Goal: Task Accomplishment & Management: Manage account settings

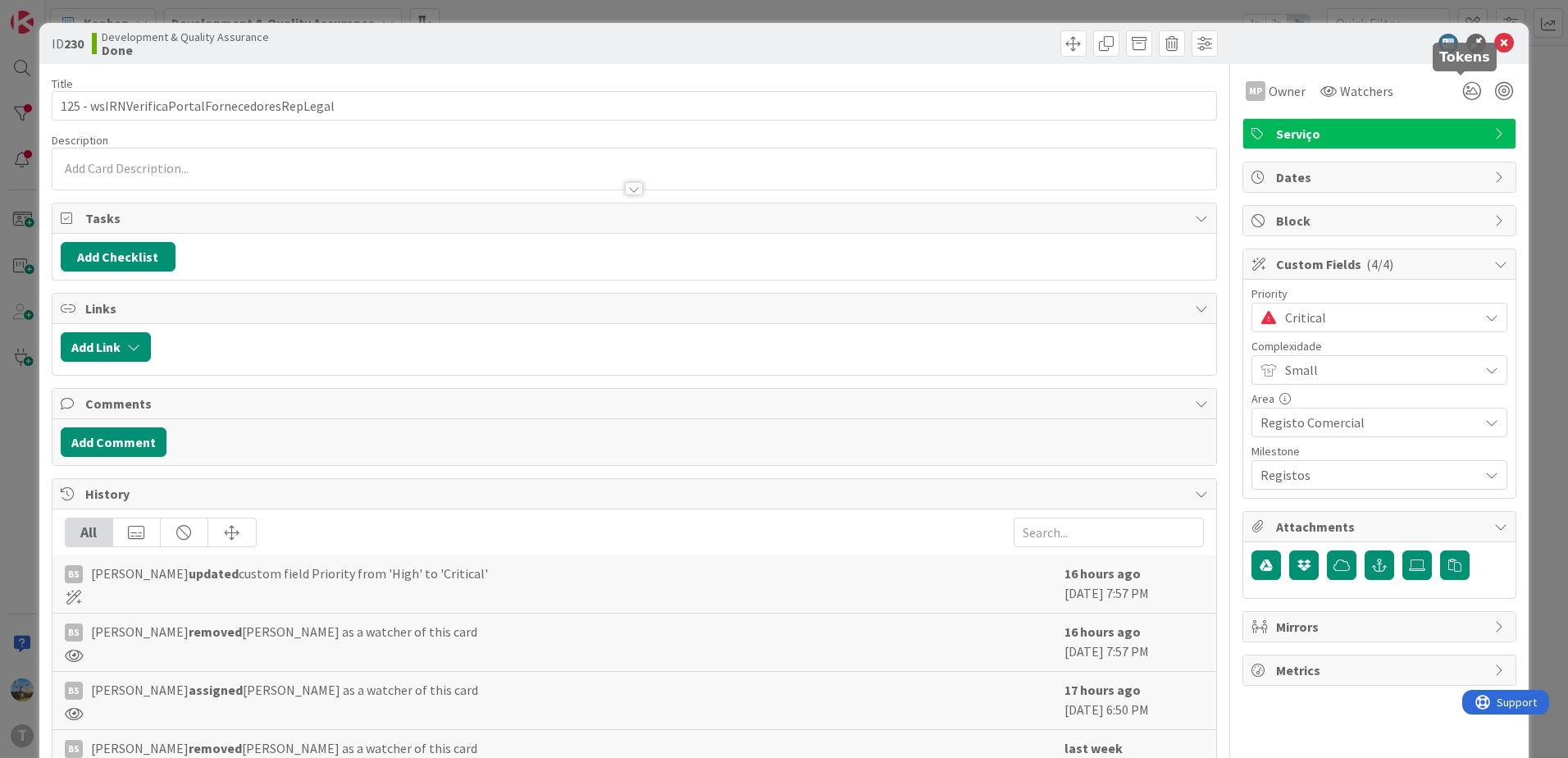
scroll to position [294, 0]
click at [1494, 44] on icon at bounding box center [1504, 43] width 19 height 19
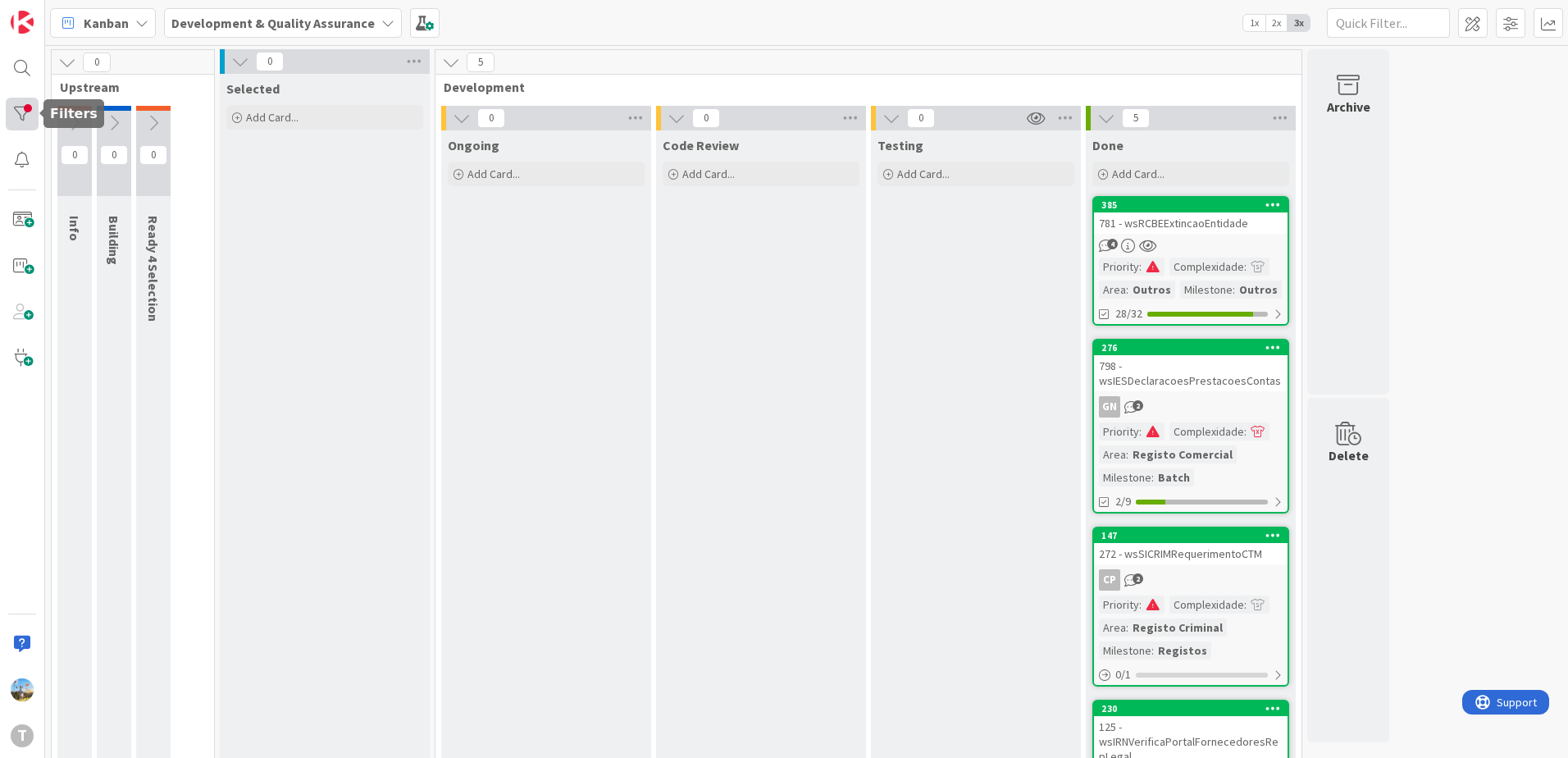
click at [11, 112] on div at bounding box center [22, 114] width 33 height 33
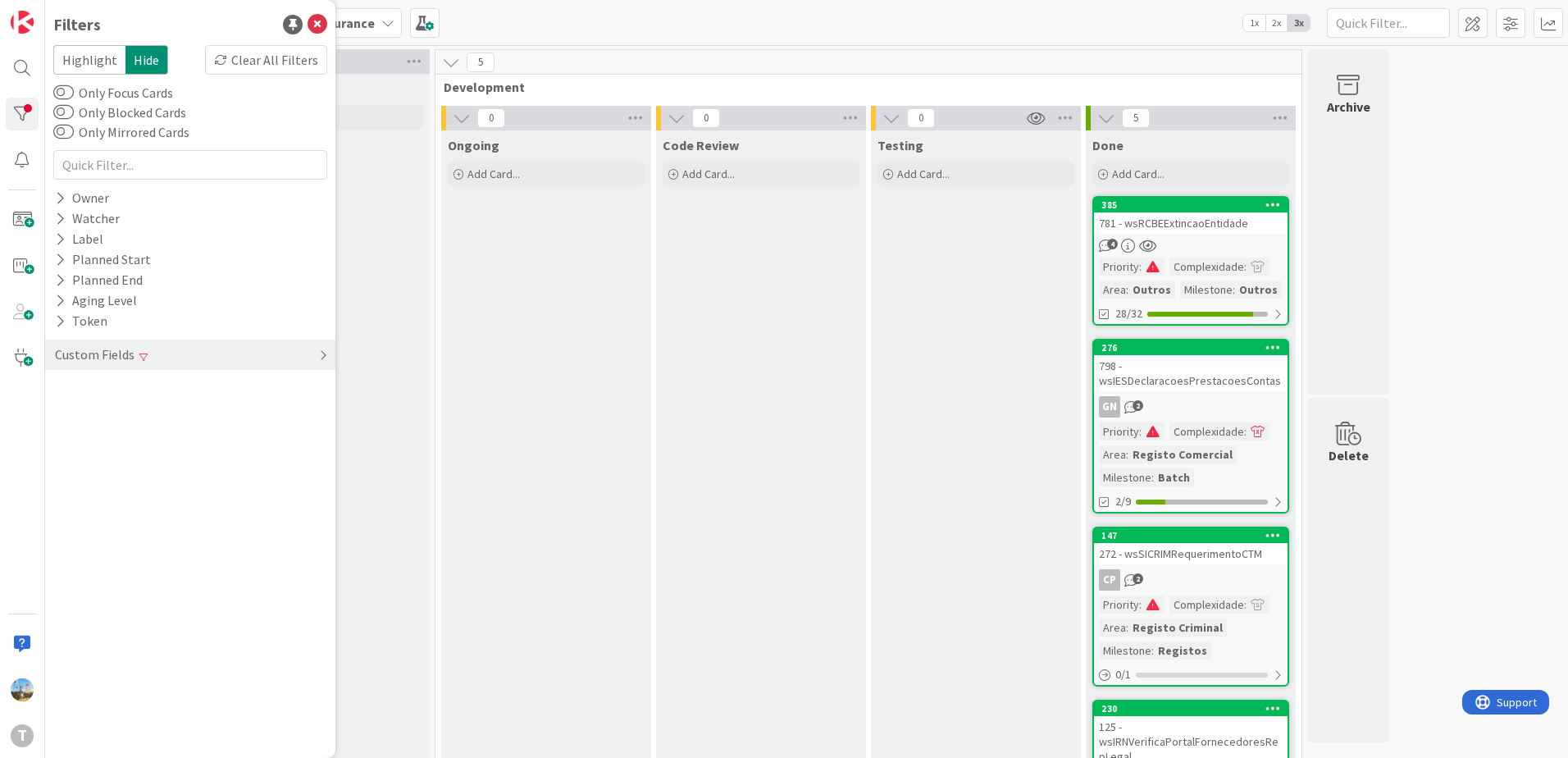
click at [184, 361] on div "Custom Fields" at bounding box center [190, 355] width 290 height 30
click at [287, 384] on icon at bounding box center [288, 388] width 11 height 11
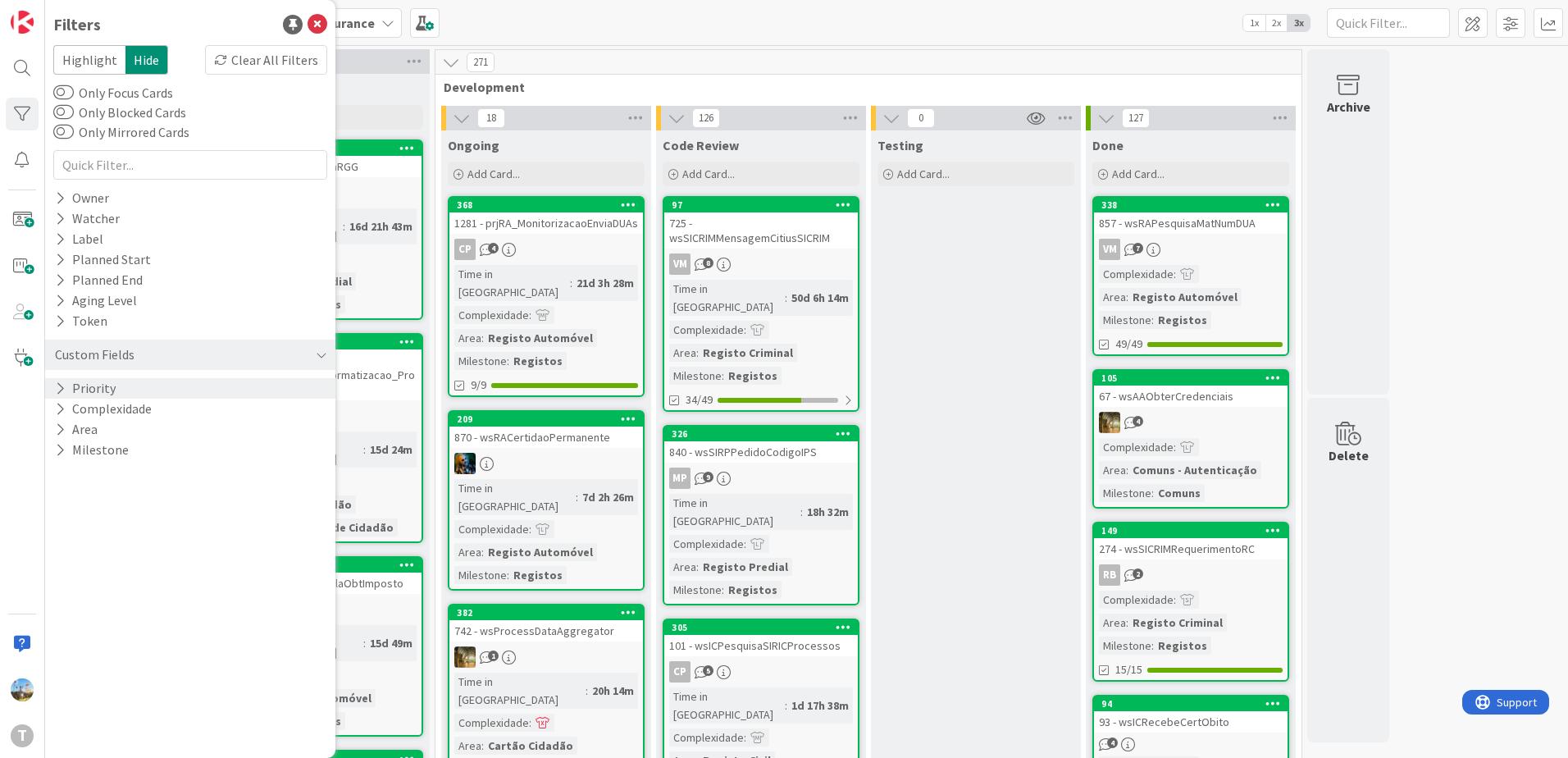
click at [159, 383] on div "Priority" at bounding box center [190, 388] width 290 height 20
click at [134, 414] on span "Critical" at bounding box center [108, 413] width 61 height 21
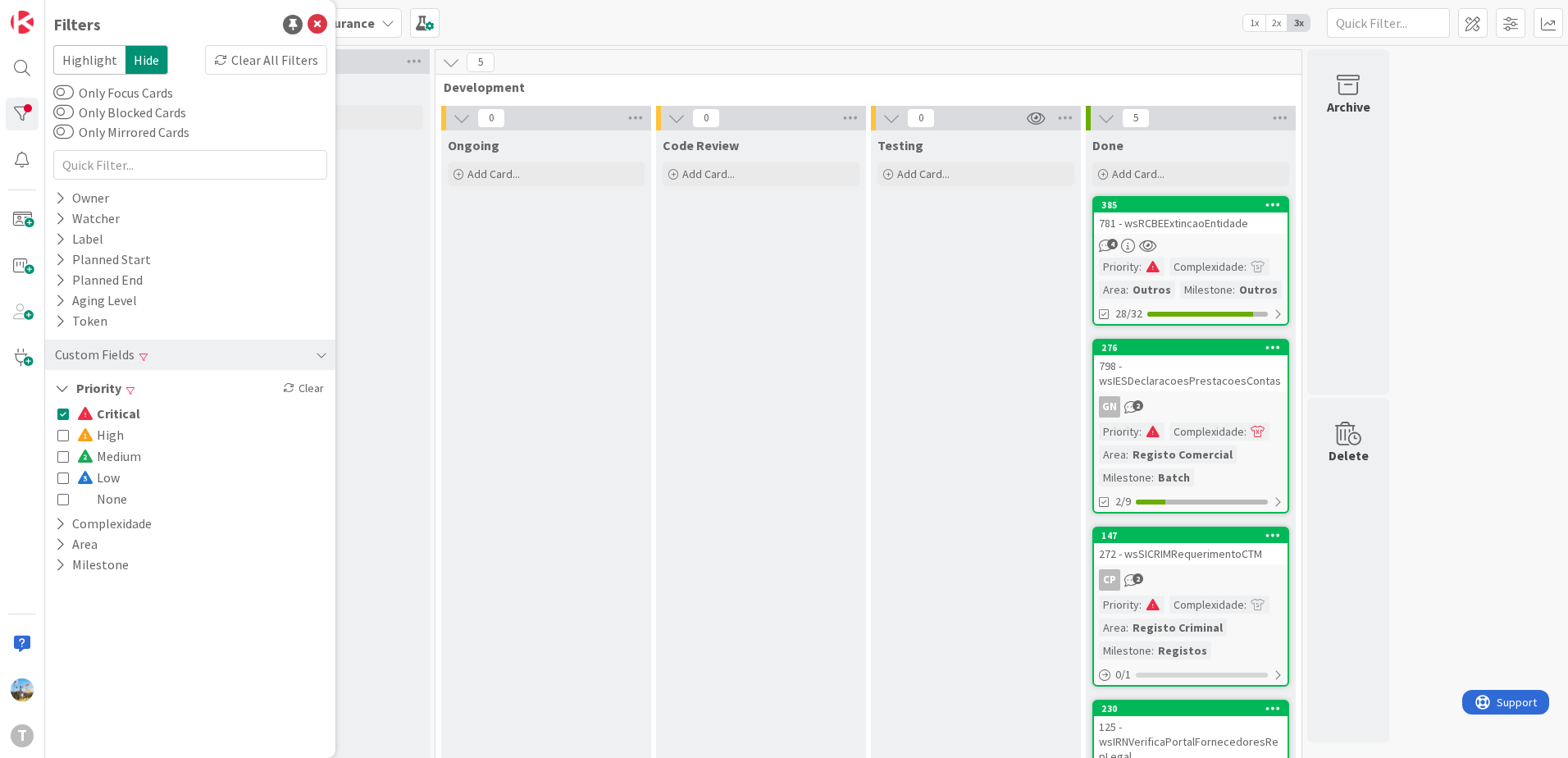
click at [911, 410] on div "Testing Add Card..." at bounding box center [976, 582] width 210 height 904
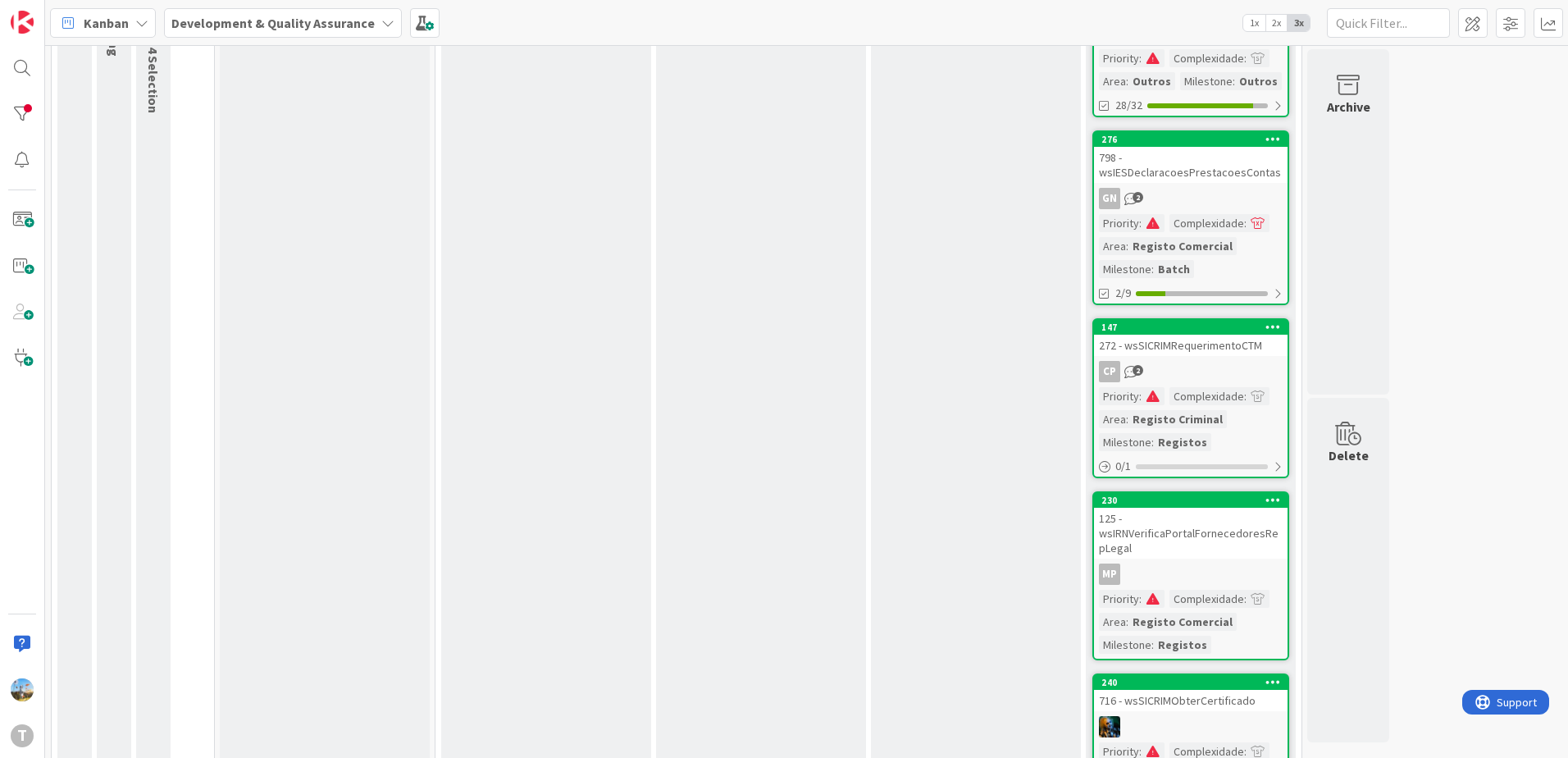
scroll to position [246, 0]
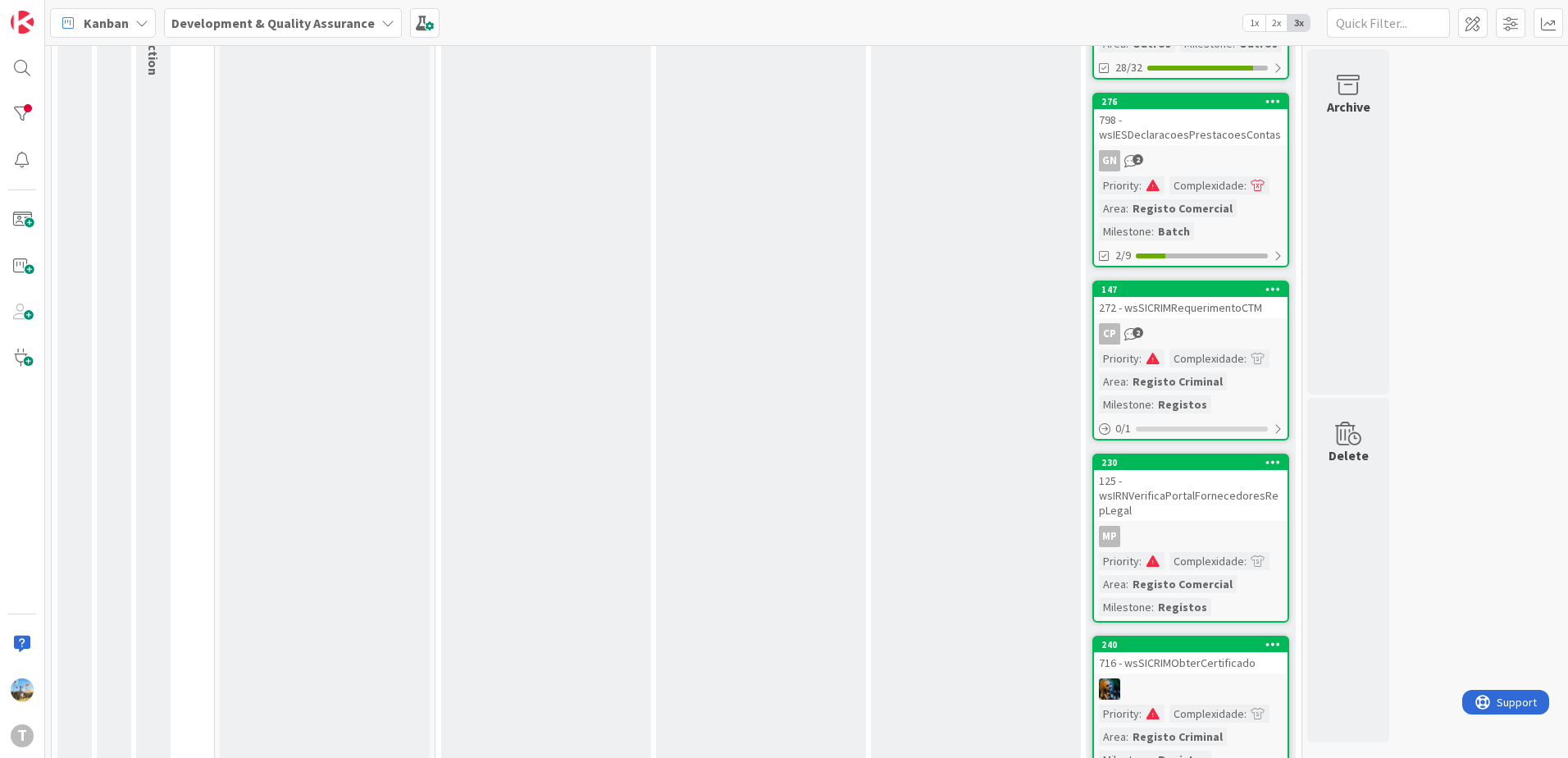
click at [1215, 522] on link "230 125 - wsIRNVerificaPortalFornecedoresRepLegal MP Priority : Complexidade : …" at bounding box center [1191, 537] width 197 height 169
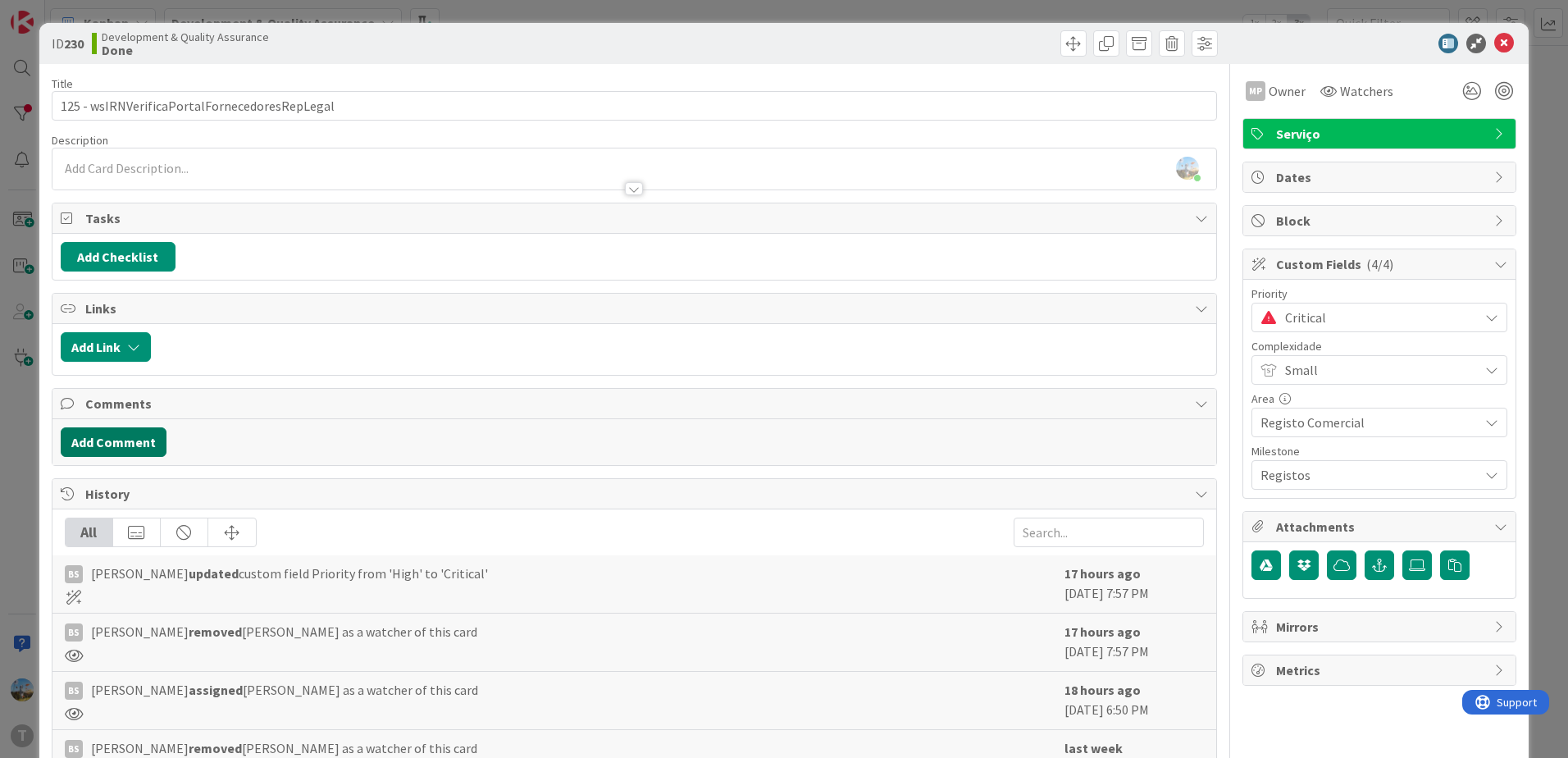
click at [151, 444] on button "Add Comment" at bounding box center [113, 442] width 106 height 29
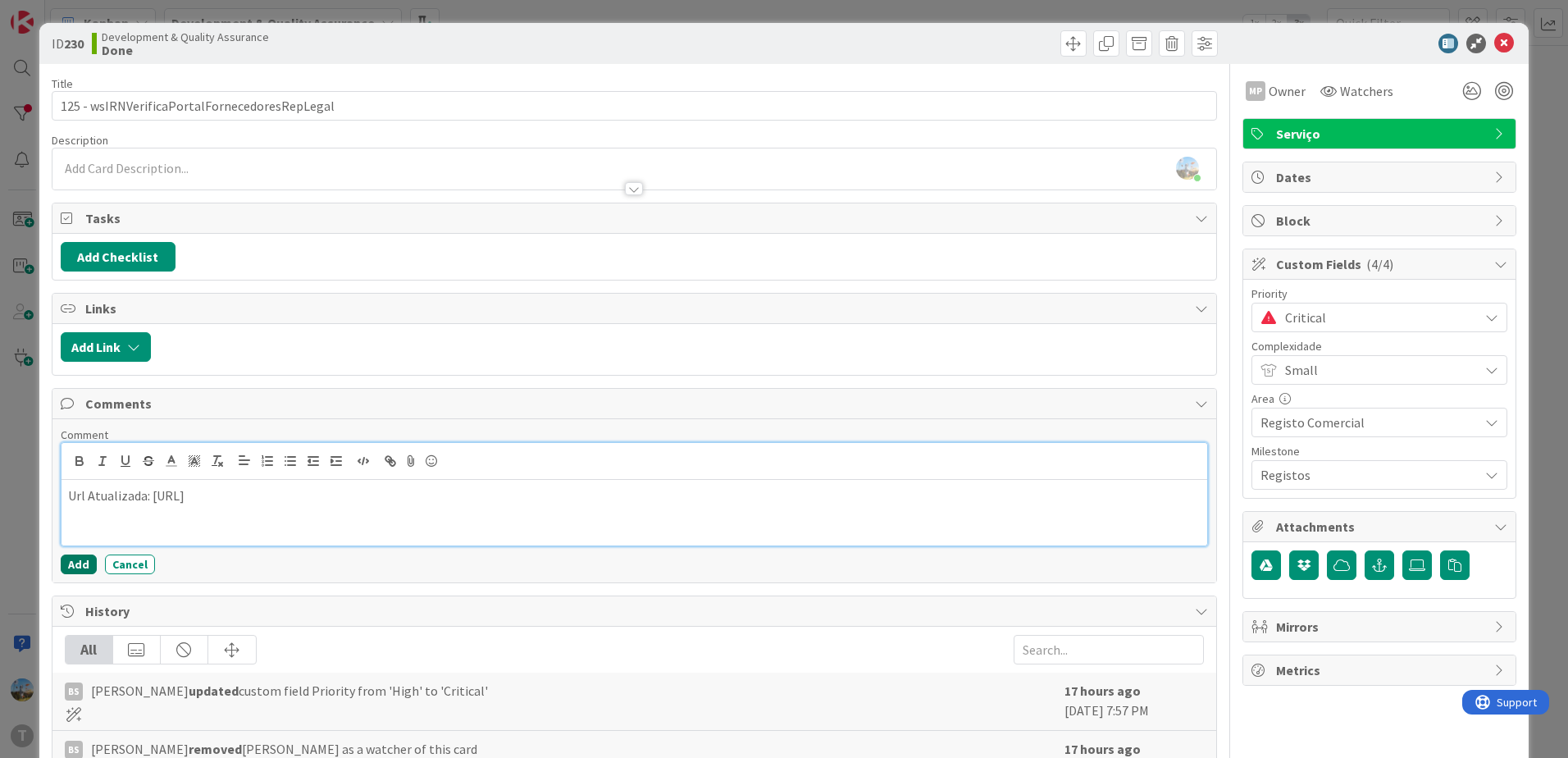
click at [78, 563] on button "Add" at bounding box center [78, 564] width 36 height 19
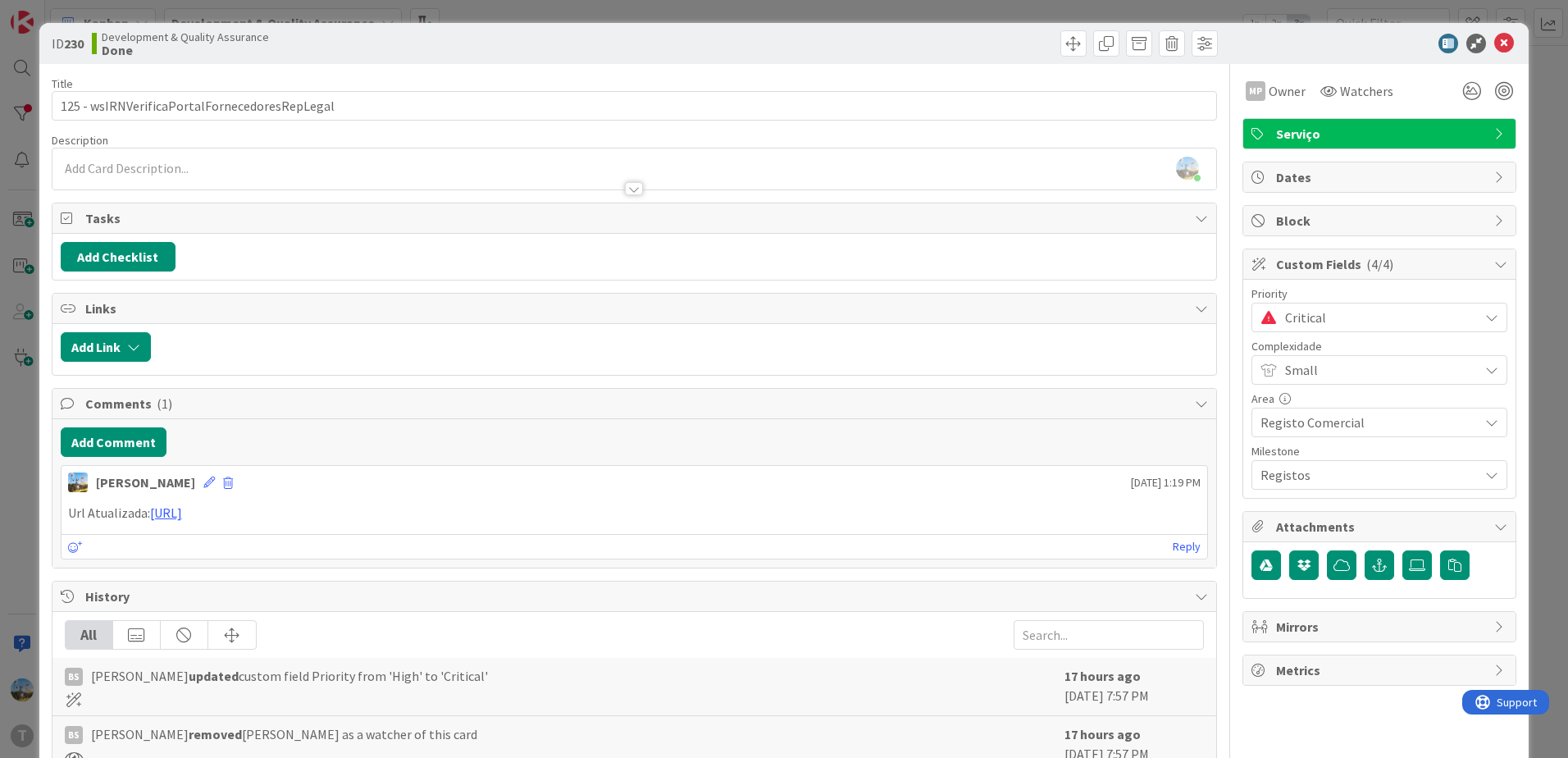
click at [1308, 313] on span "Critical" at bounding box center [1377, 317] width 185 height 23
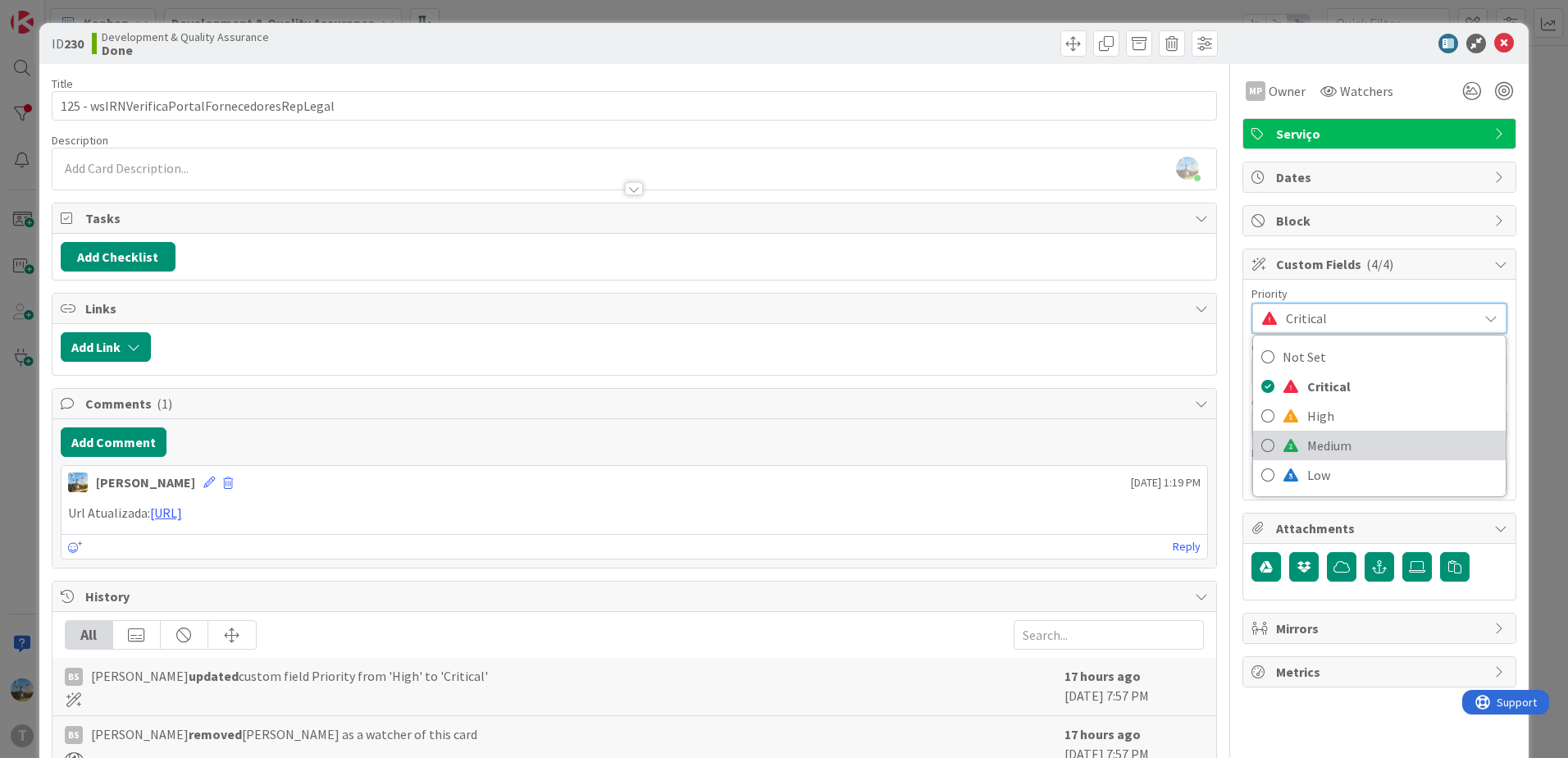
click at [1342, 445] on span "Medium" at bounding box center [1402, 445] width 191 height 25
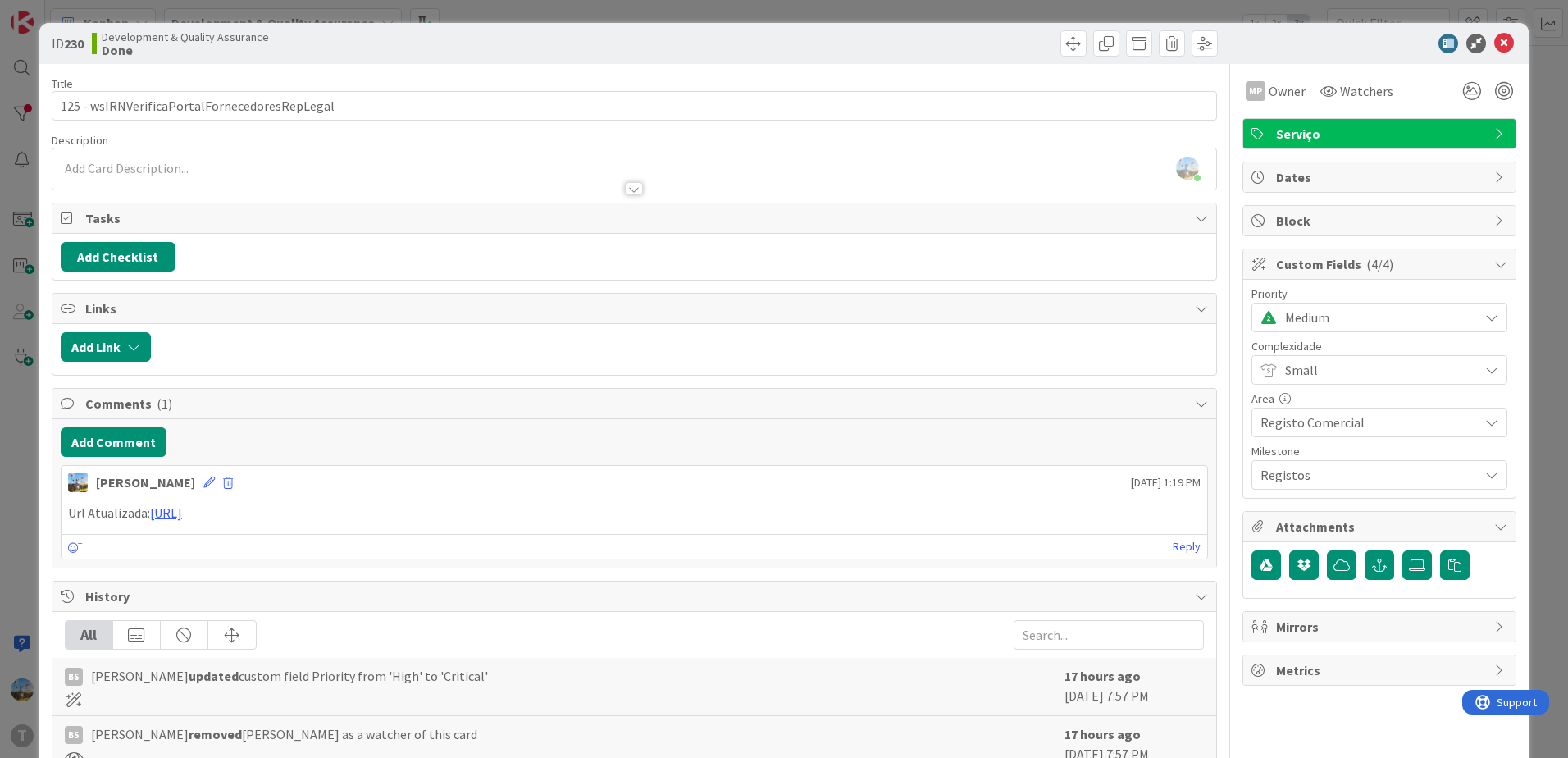
scroll to position [111, 0]
click at [1494, 47] on icon at bounding box center [1504, 43] width 19 height 19
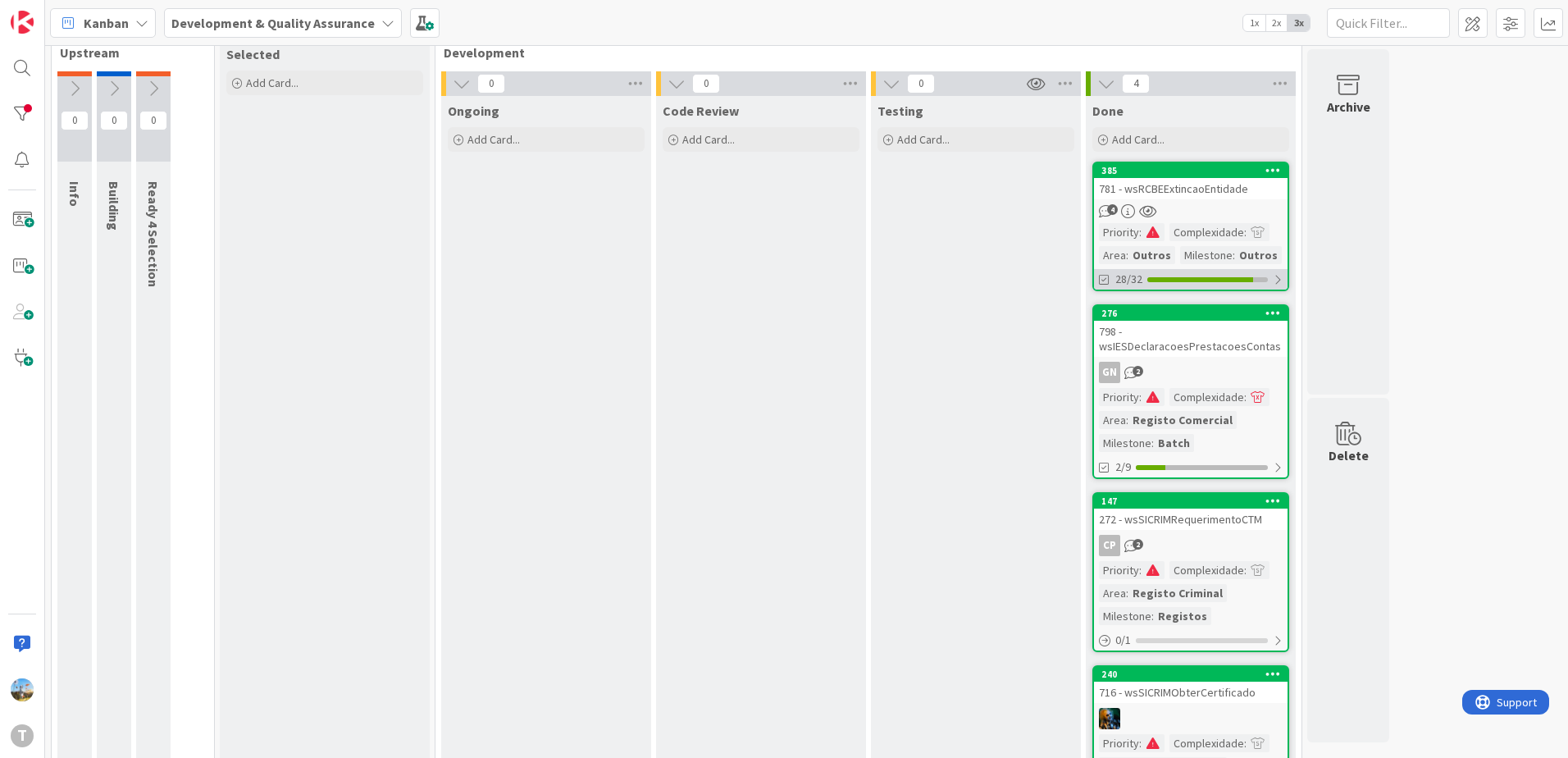
scroll to position [111, 0]
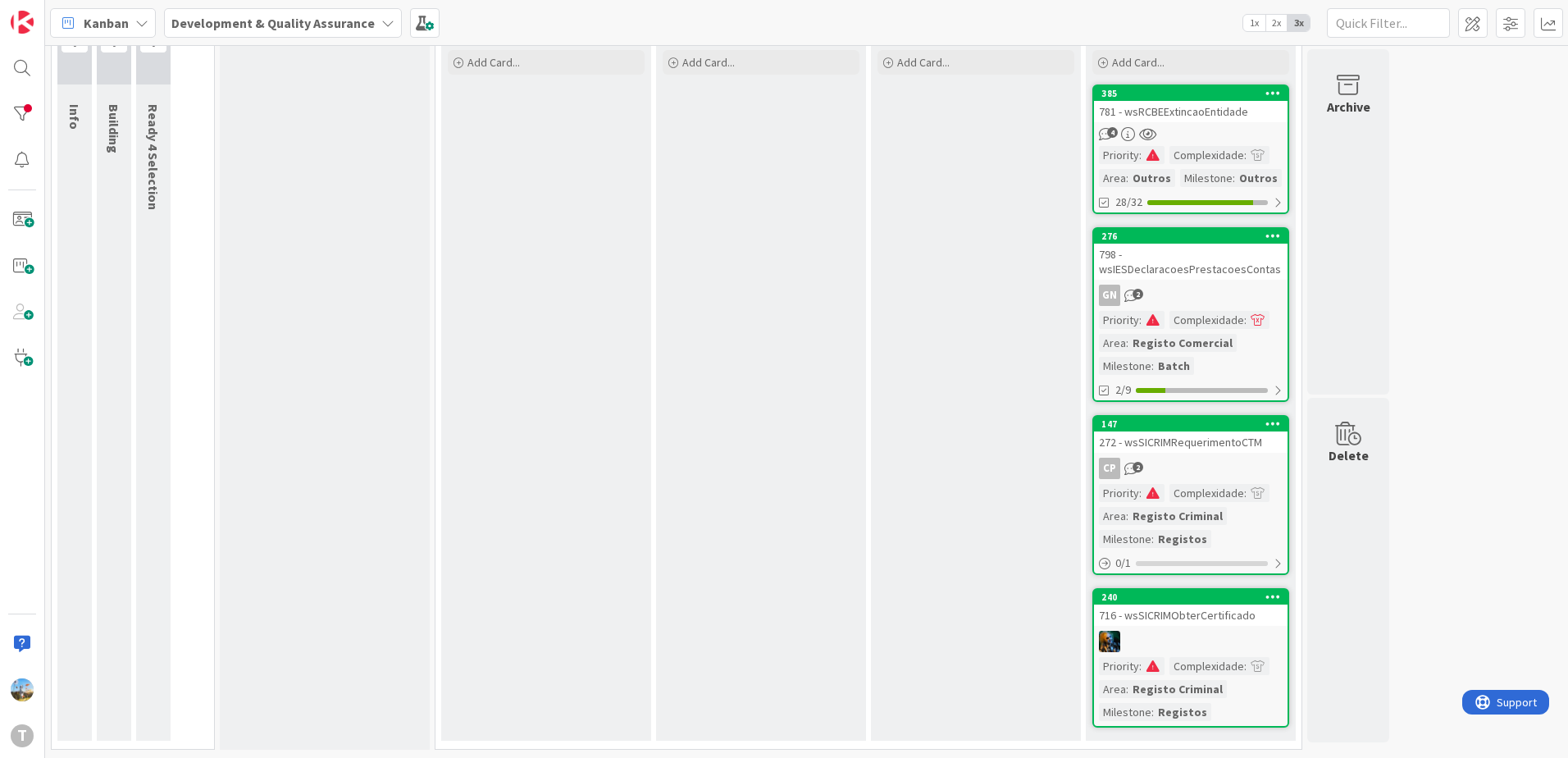
click at [1202, 620] on div "716 - wsSICRIMObterCertificado" at bounding box center [1191, 614] width 193 height 21
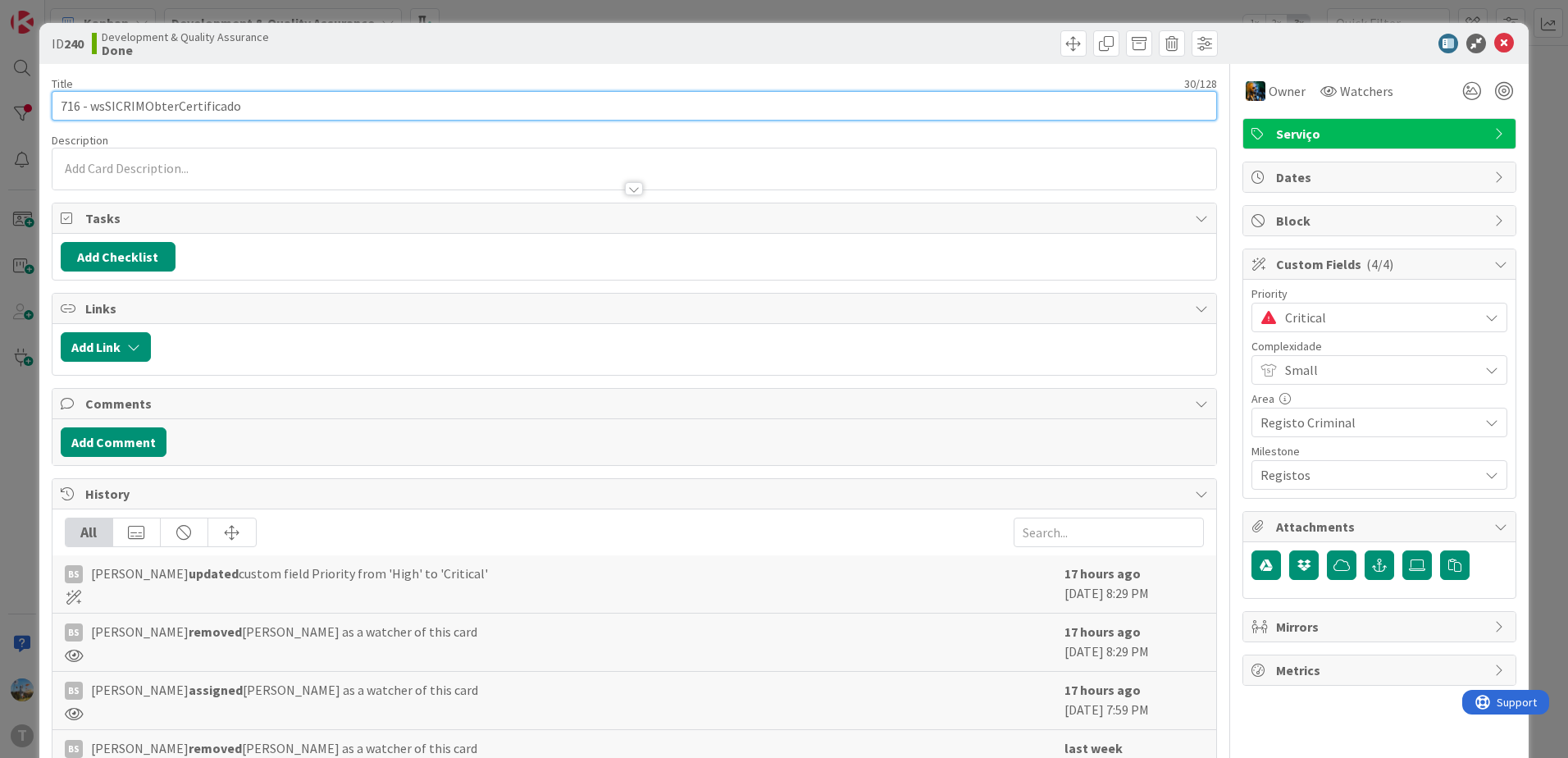
drag, startPoint x: 296, startPoint y: 109, endPoint x: 90, endPoint y: 99, distance: 206.2
click at [90, 99] on input "716 - wsSICRIMObterCertificado" at bounding box center [634, 106] width 1165 height 29
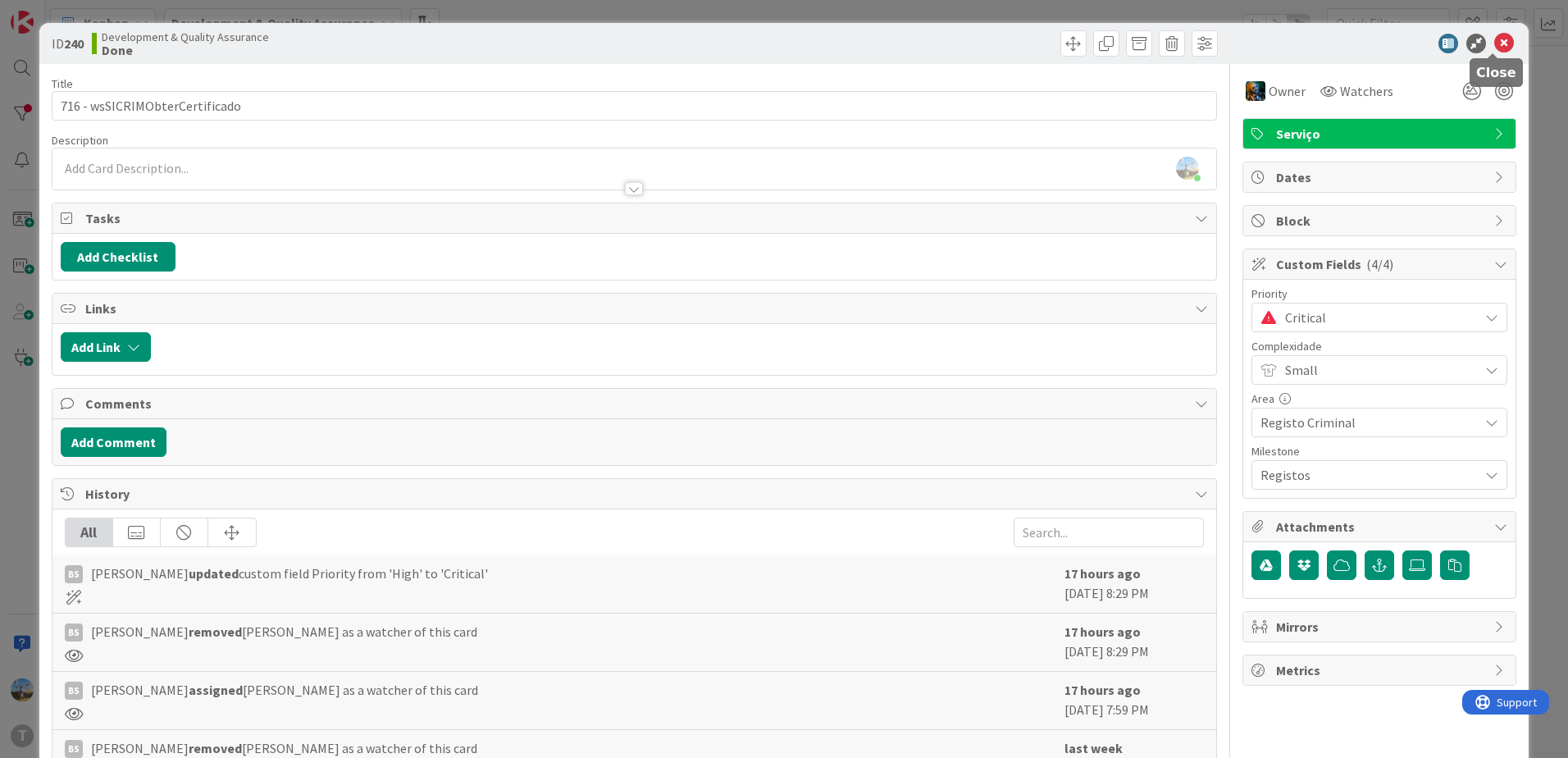
click at [1499, 41] on icon at bounding box center [1504, 43] width 19 height 19
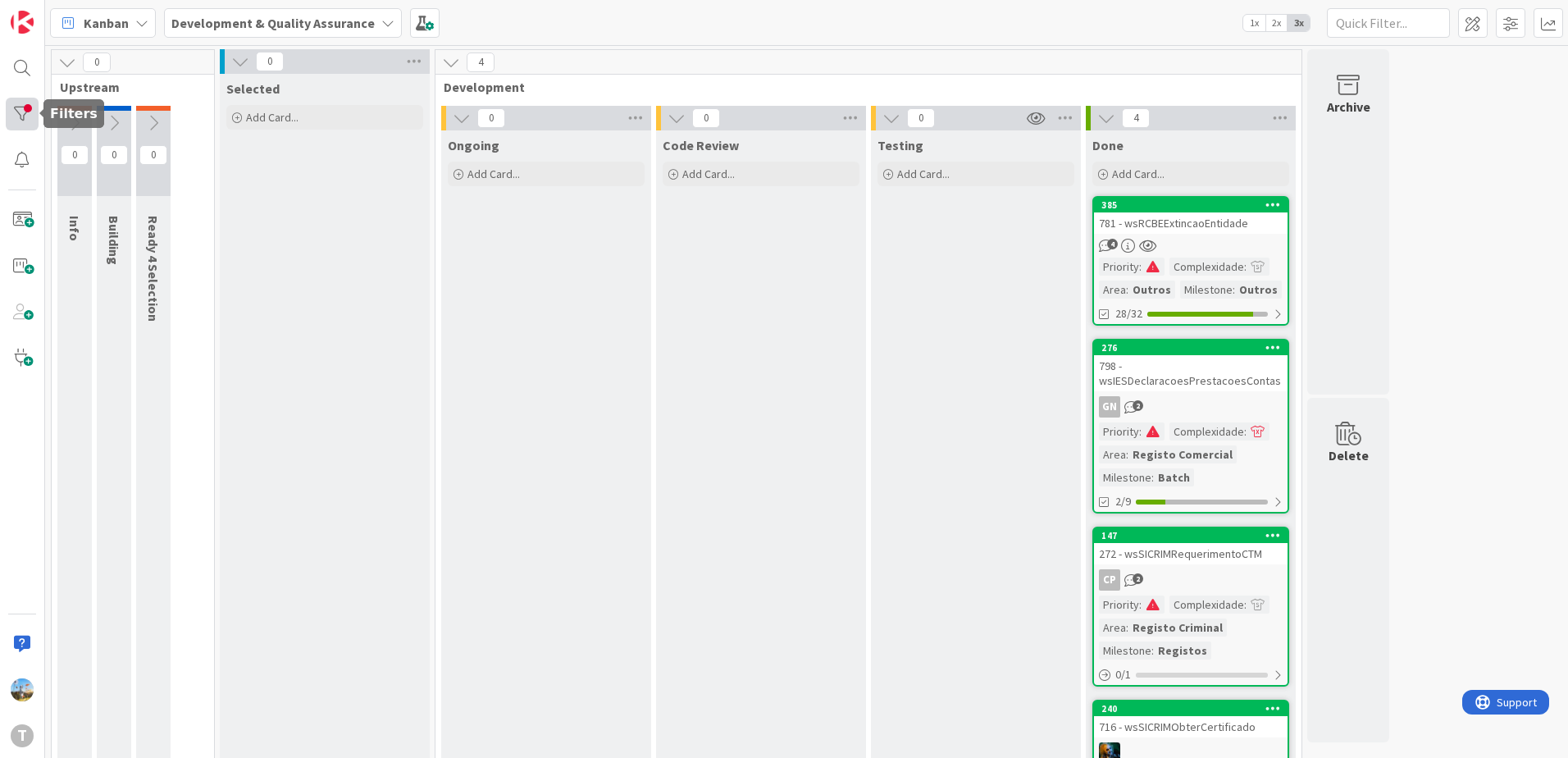
click at [29, 111] on div at bounding box center [22, 114] width 33 height 33
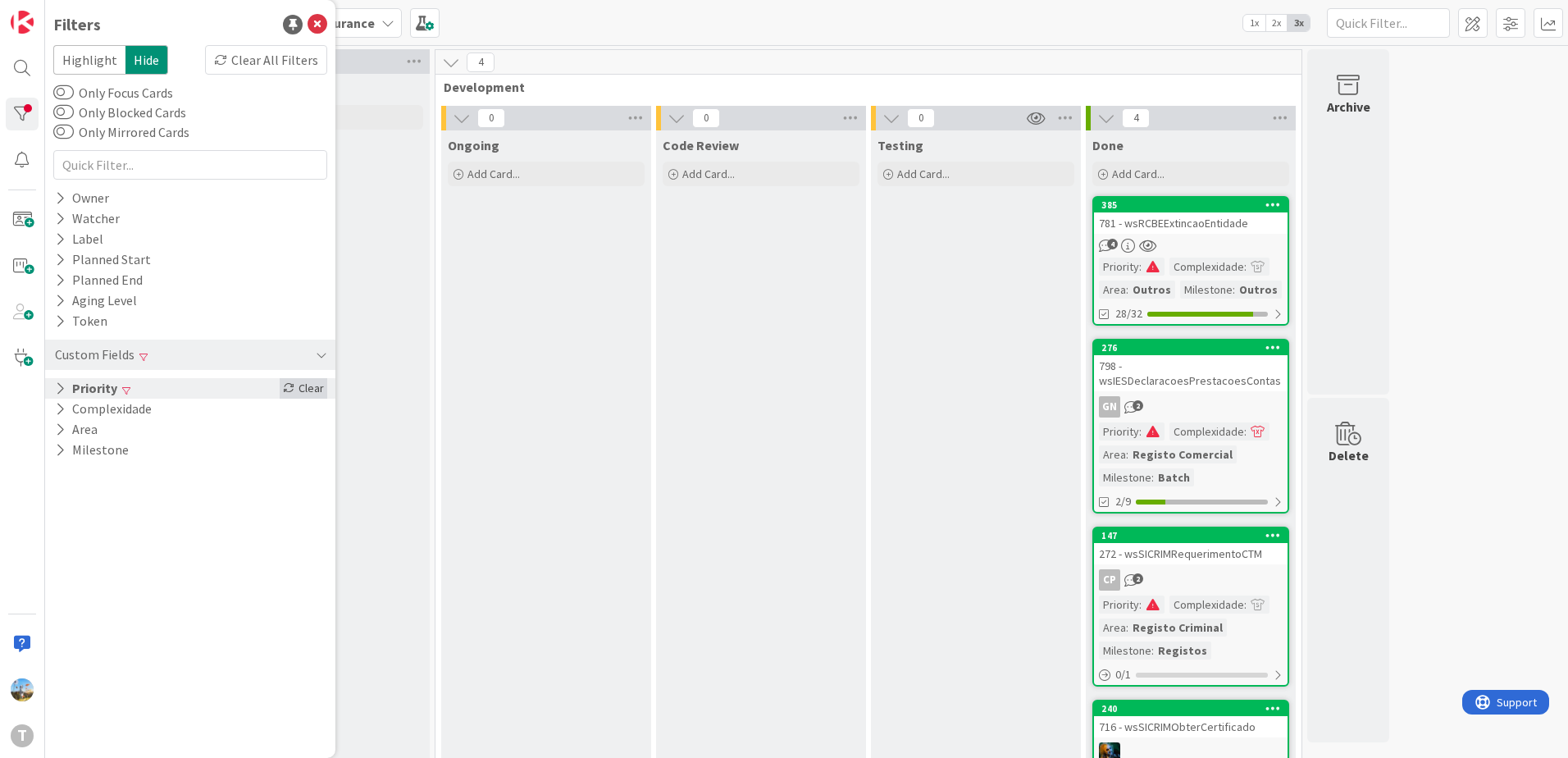
click at [311, 392] on div "Clear" at bounding box center [304, 388] width 48 height 20
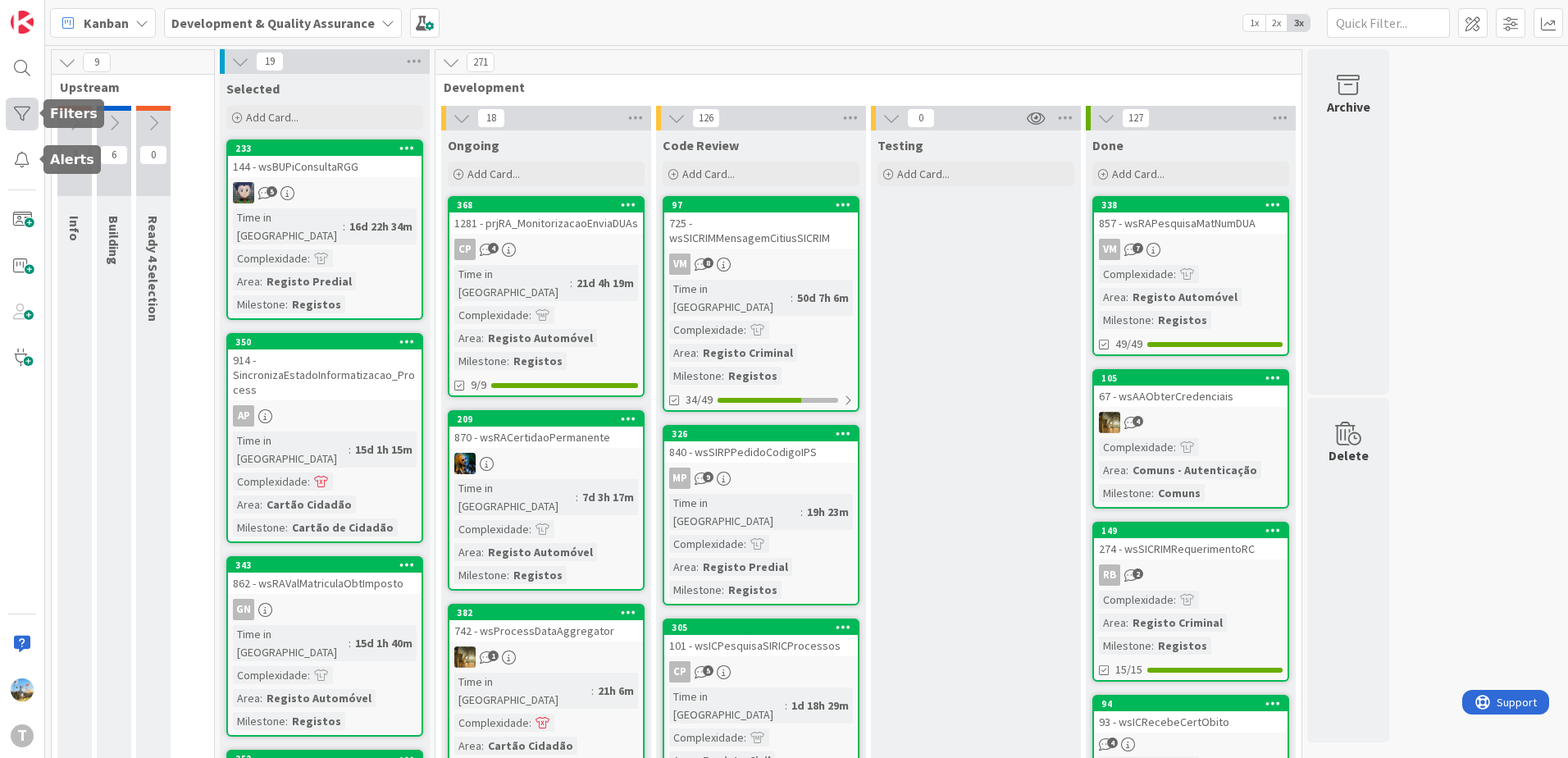
click at [21, 115] on div at bounding box center [22, 114] width 33 height 33
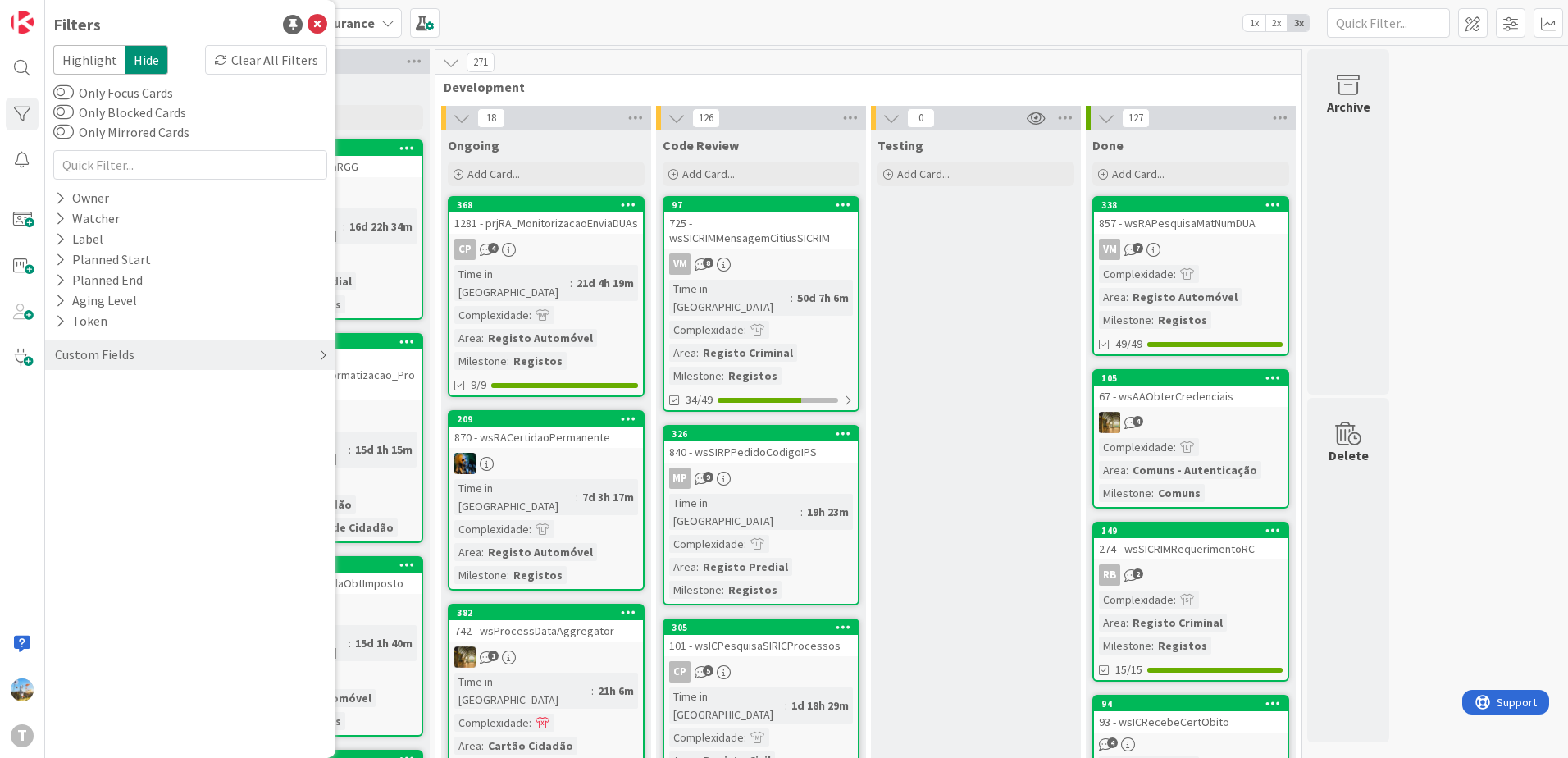
click at [150, 346] on div "Custom Fields" at bounding box center [190, 355] width 290 height 30
click at [123, 381] on div "Priority" at bounding box center [190, 388] width 290 height 20
click at [140, 413] on div "Critical High Medium Low None" at bounding box center [190, 456] width 265 height 107
click at [106, 414] on span "Critical" at bounding box center [108, 413] width 61 height 21
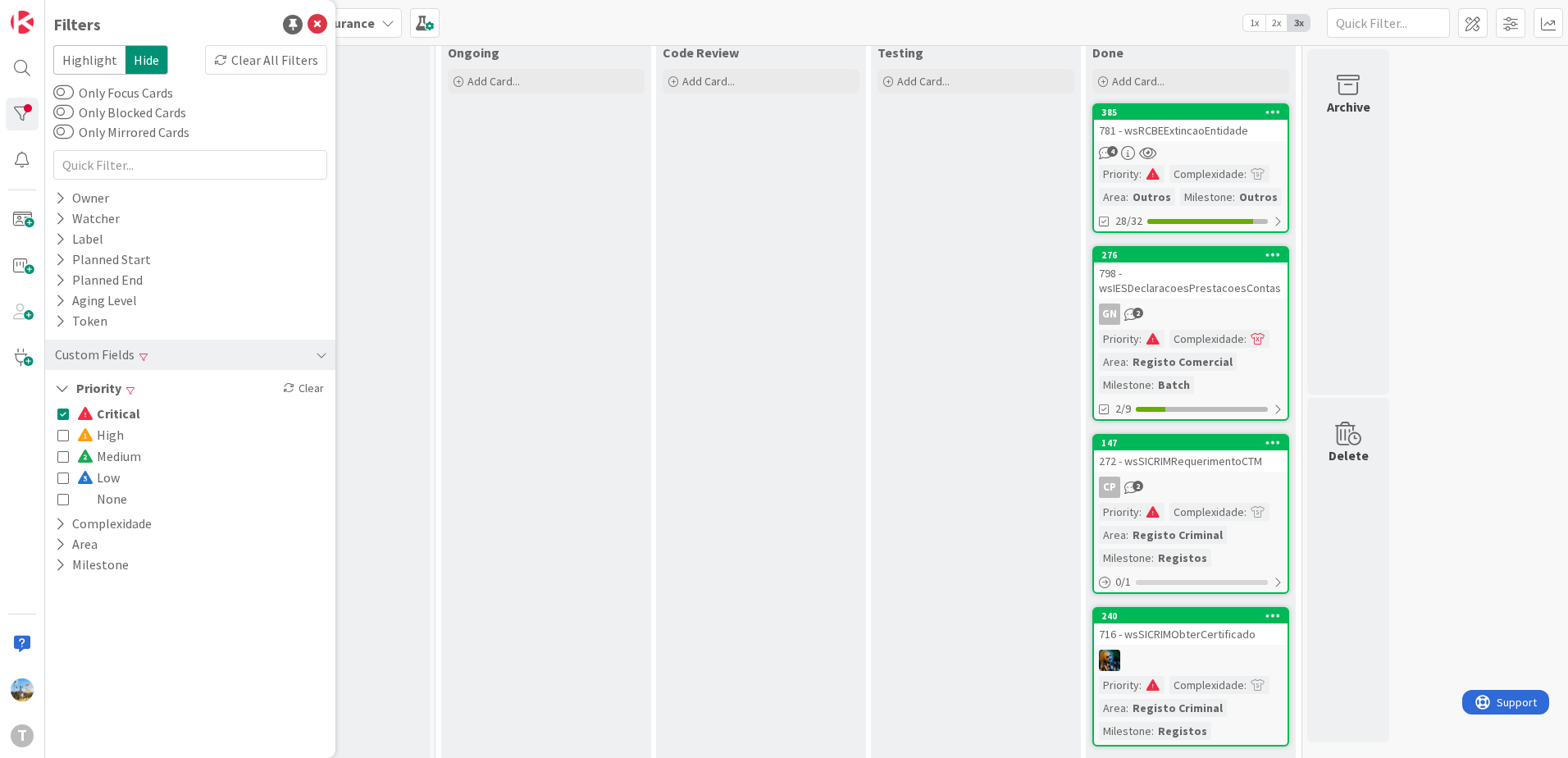
scroll to position [111, 0]
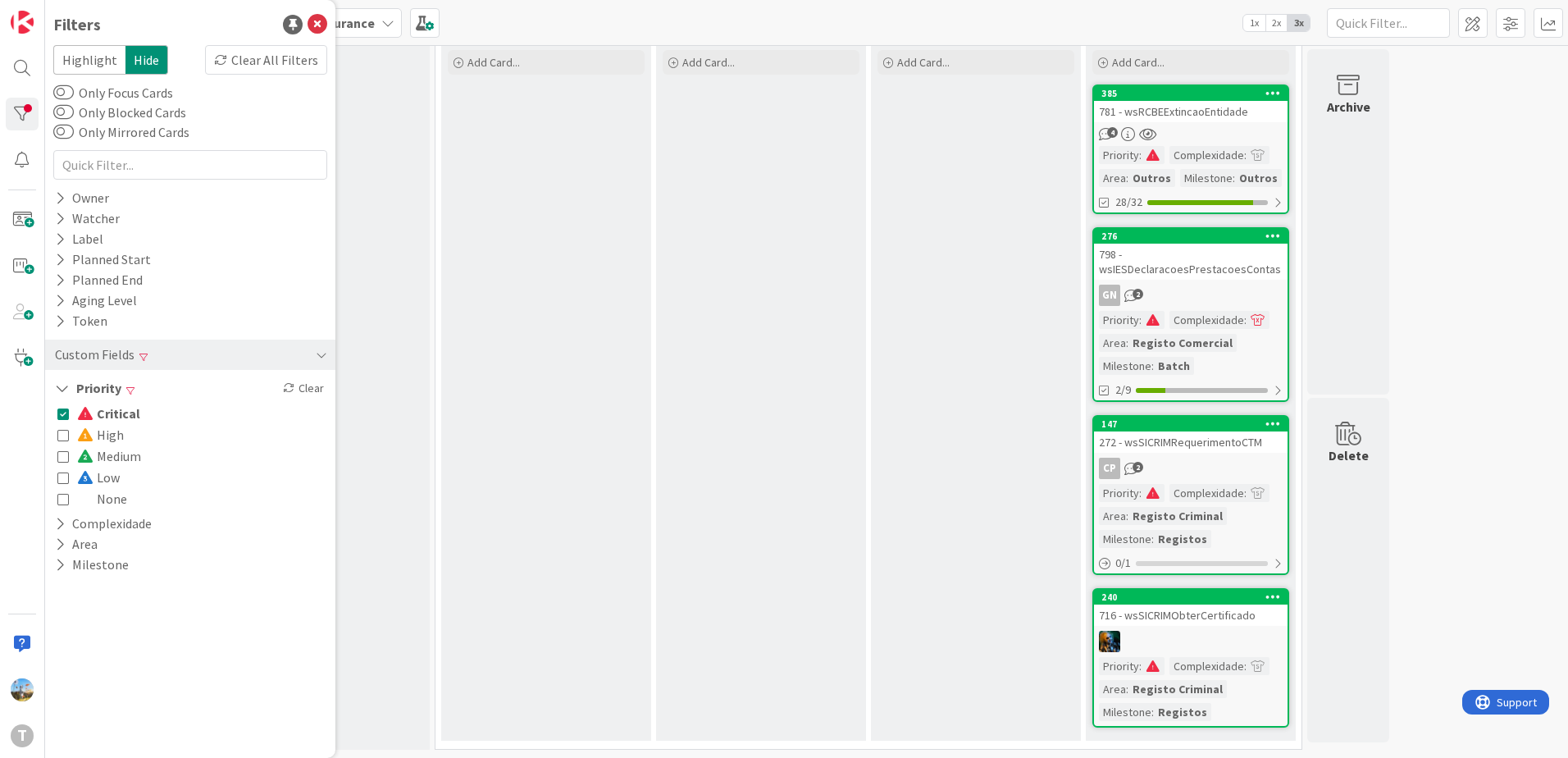
click at [1150, 635] on div at bounding box center [1191, 641] width 193 height 21
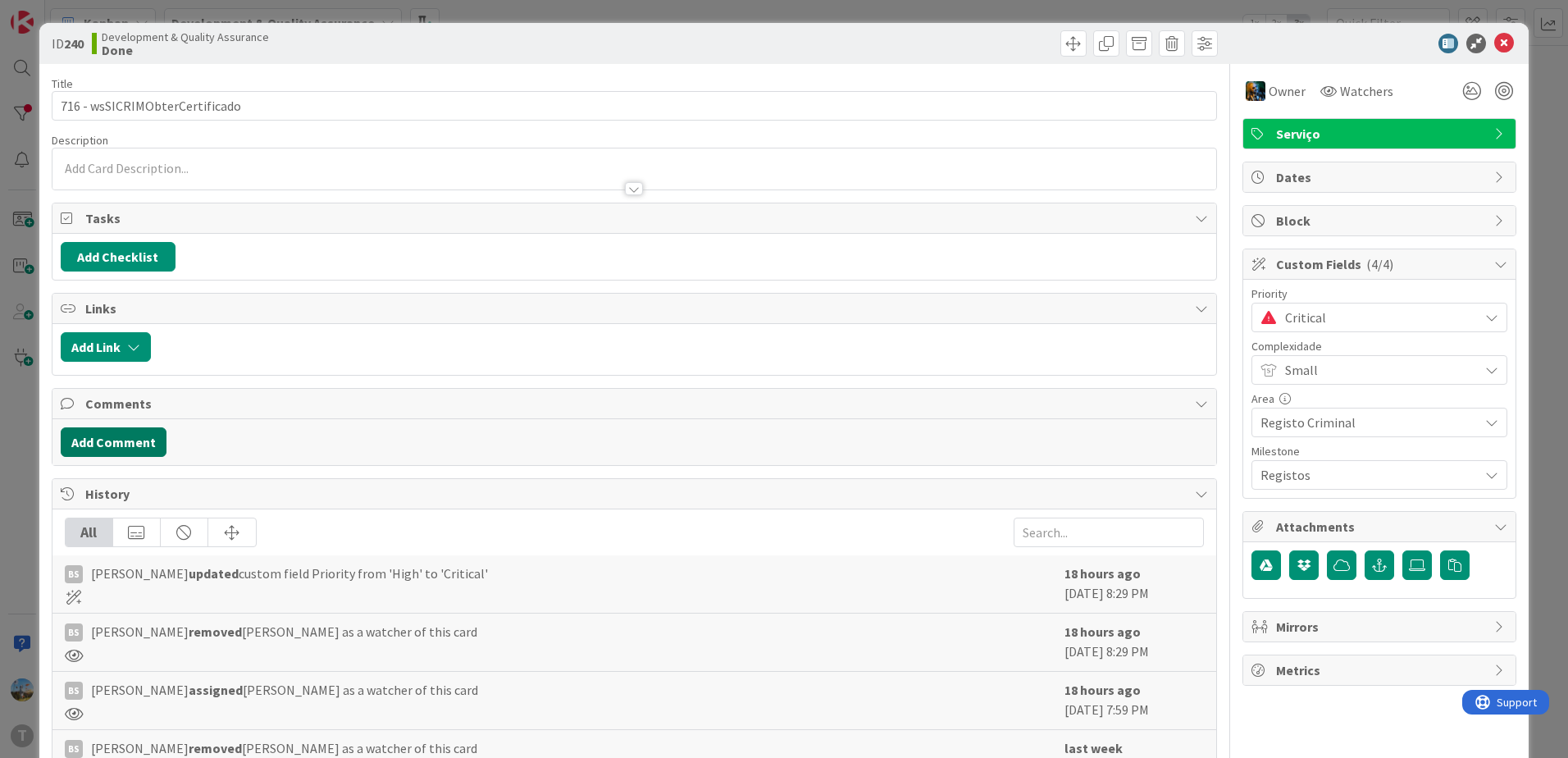
click at [112, 445] on button "Add Comment" at bounding box center [113, 442] width 106 height 29
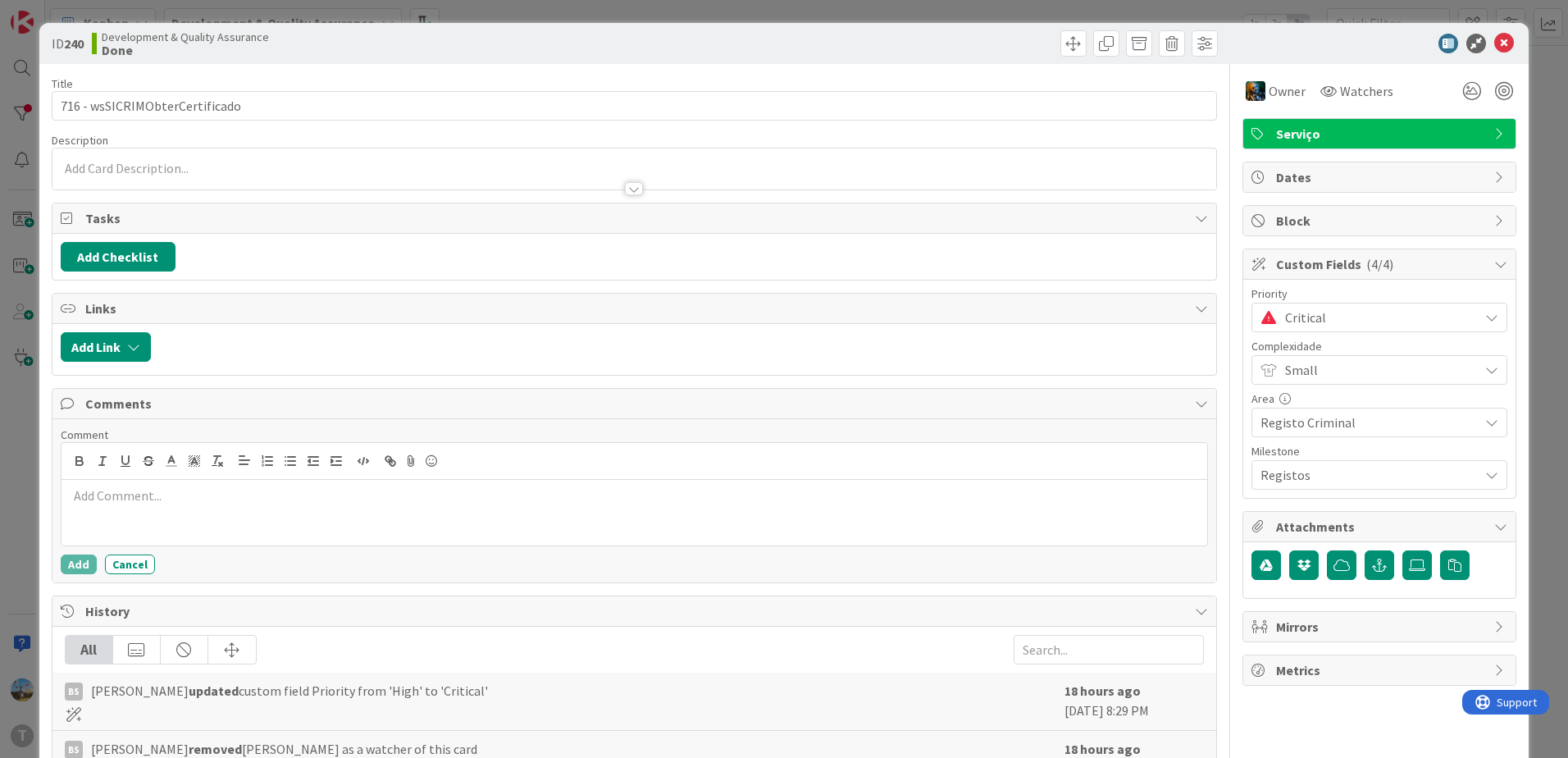
click at [288, 494] on p at bounding box center [634, 496] width 1132 height 18
click at [90, 563] on button "Add" at bounding box center [78, 564] width 36 height 19
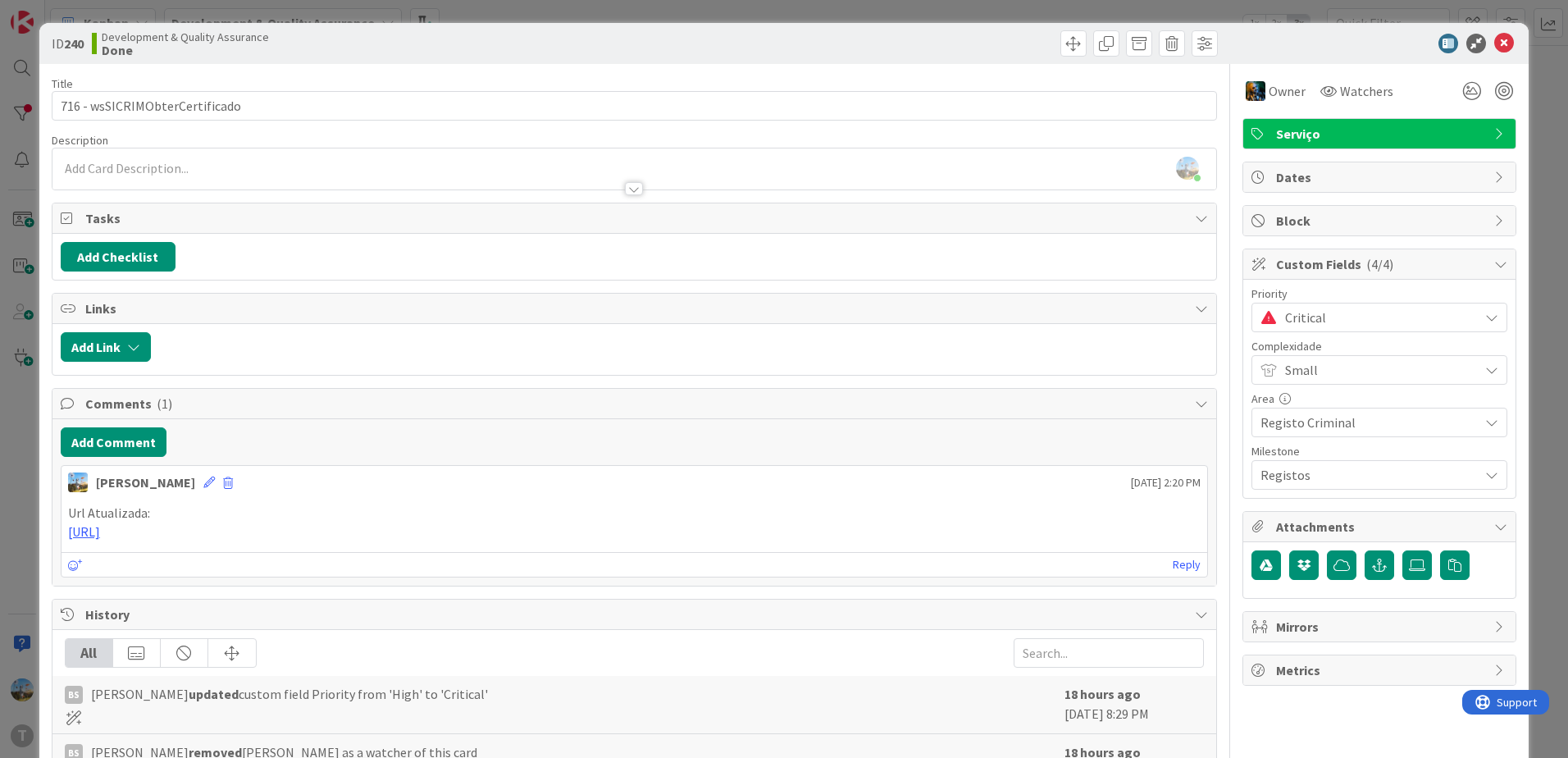
click at [1374, 319] on span "Critical" at bounding box center [1377, 317] width 185 height 23
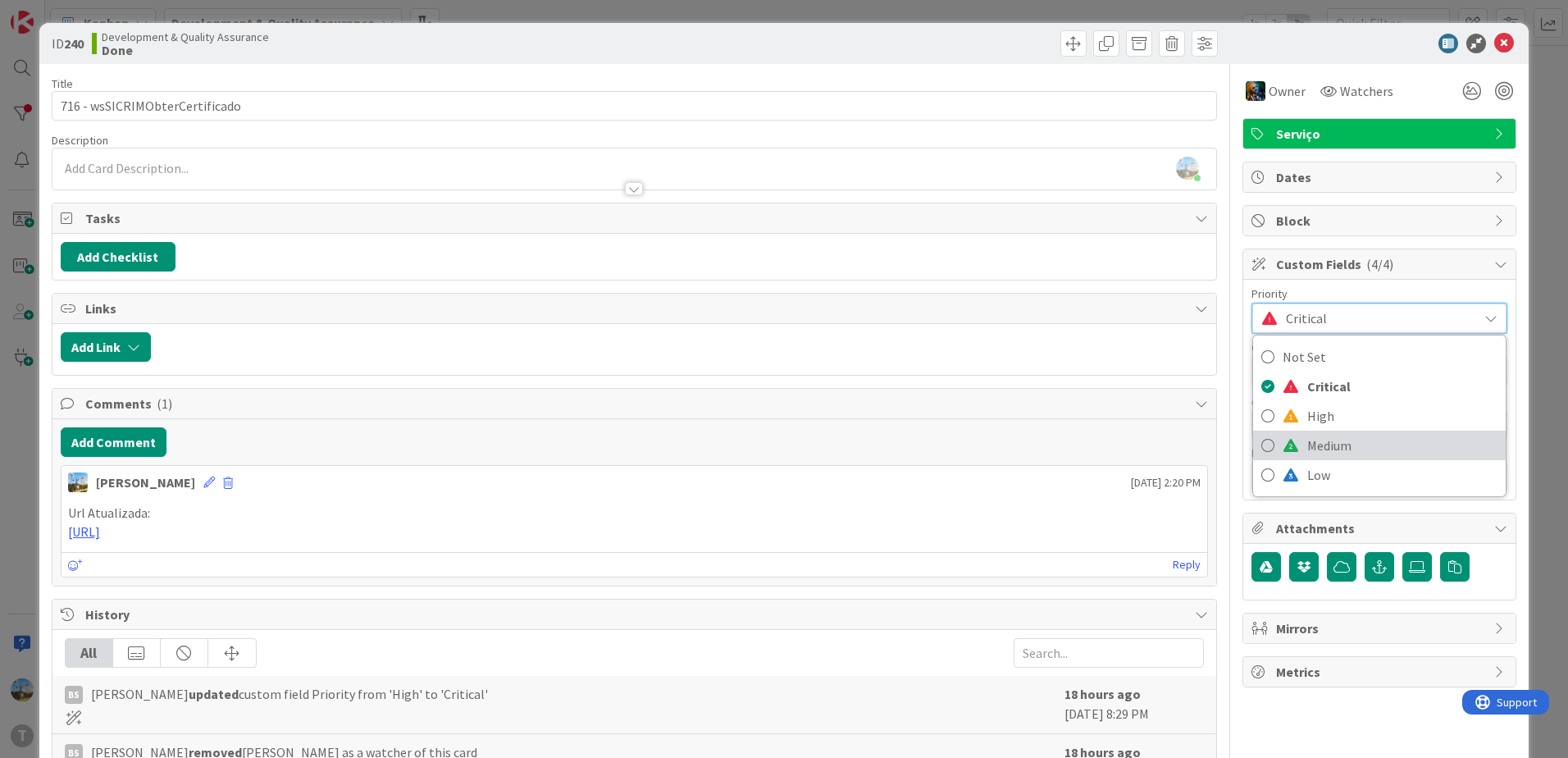
click at [1350, 441] on span "Medium" at bounding box center [1402, 445] width 191 height 25
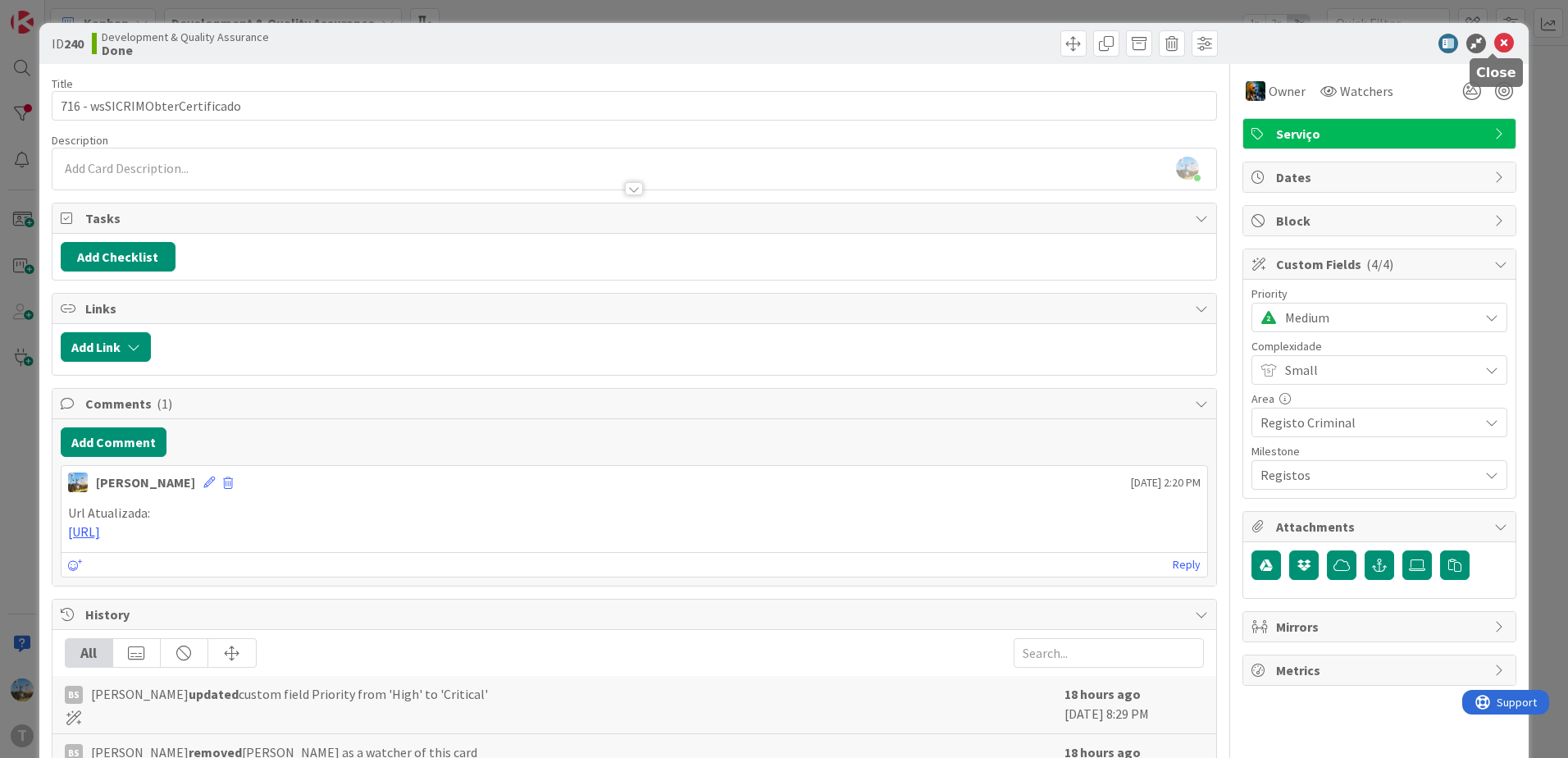
click at [1496, 39] on icon at bounding box center [1504, 43] width 19 height 19
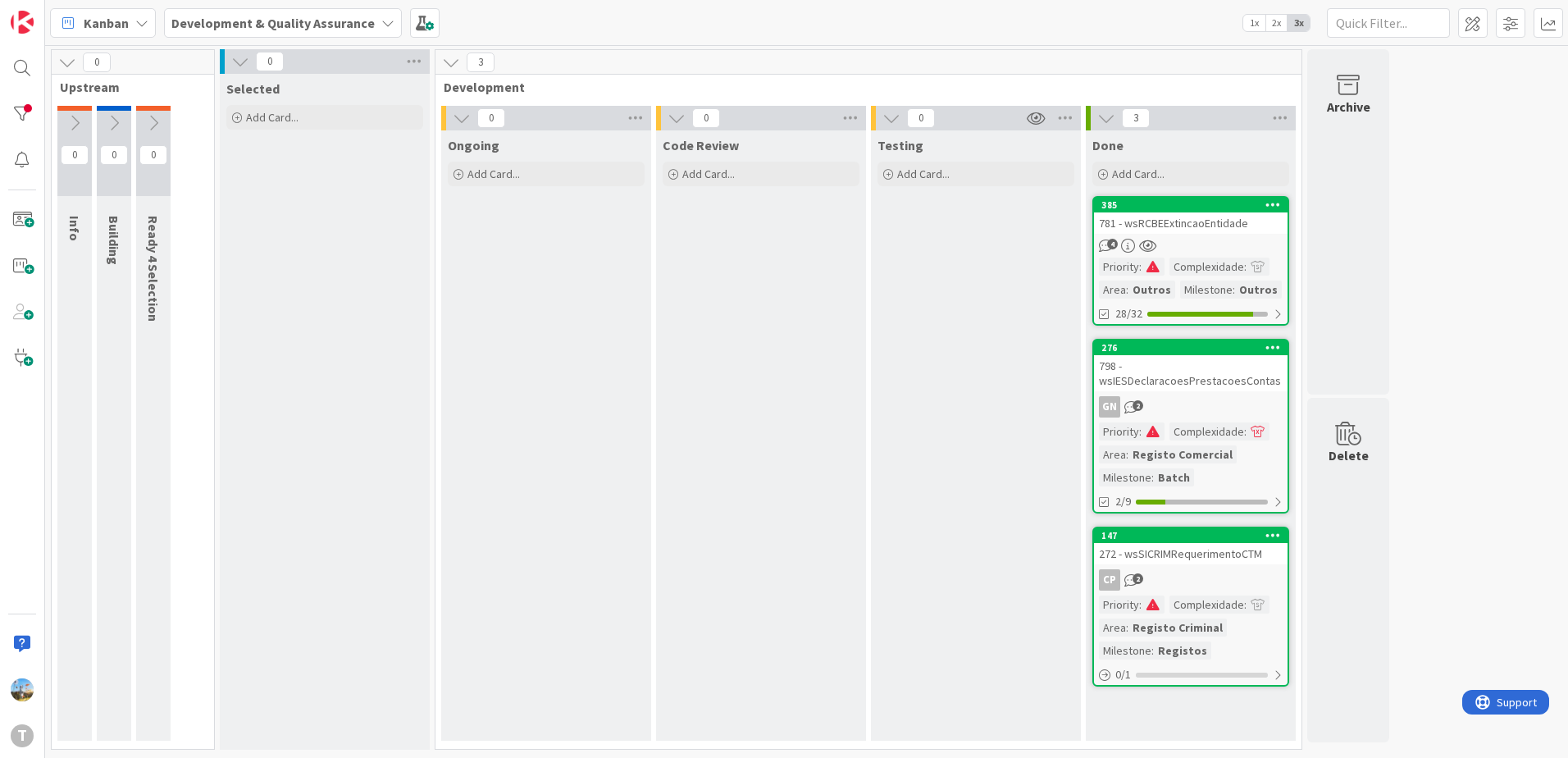
click at [1213, 419] on link "276 798 - wsIESDeclaracoesPrestacoesContas GN 2 Priority : Complexidade : Area …" at bounding box center [1191, 426] width 197 height 175
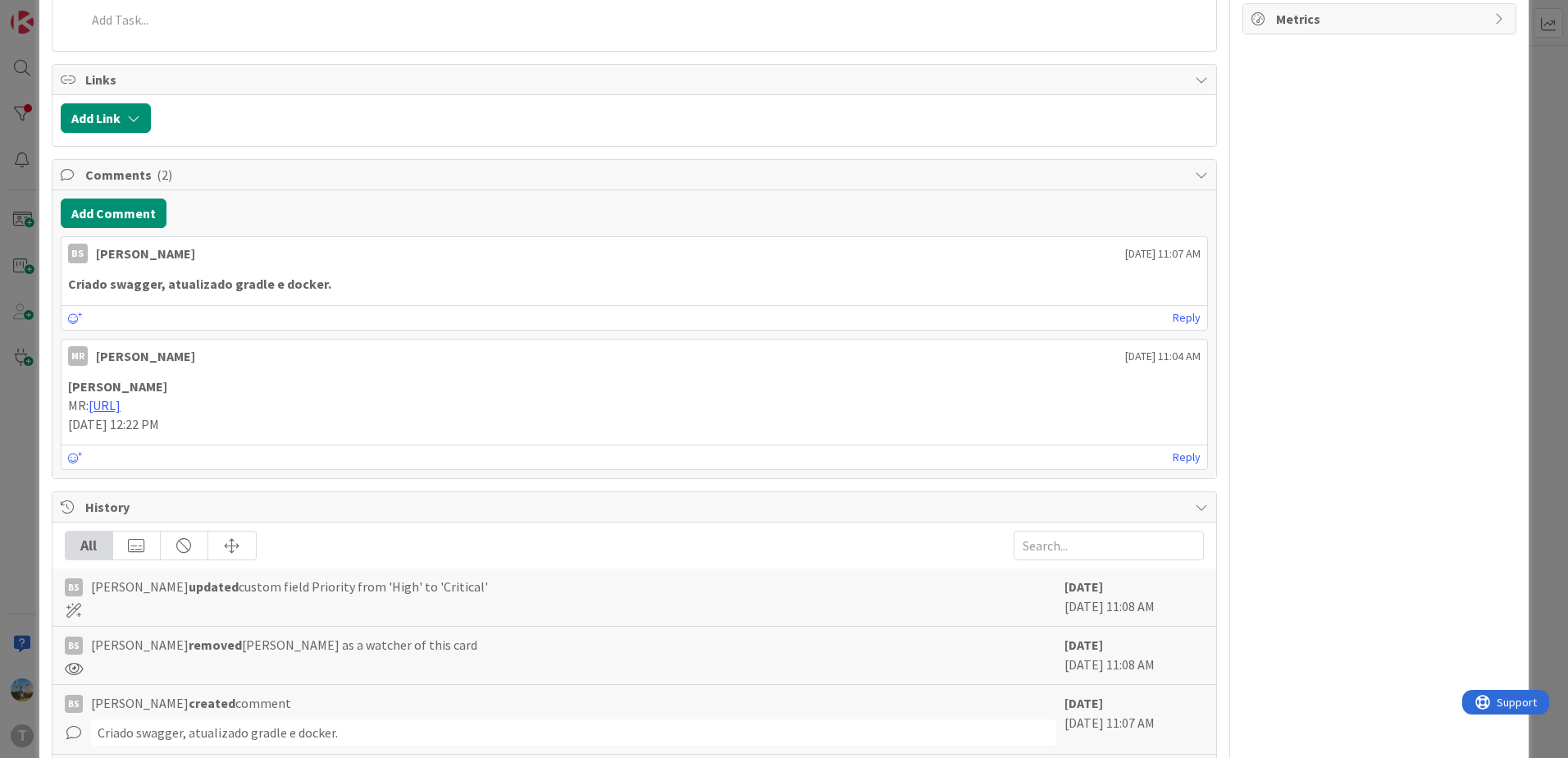
scroll to position [656, 0]
click at [133, 215] on button "Add Comment" at bounding box center [113, 208] width 106 height 29
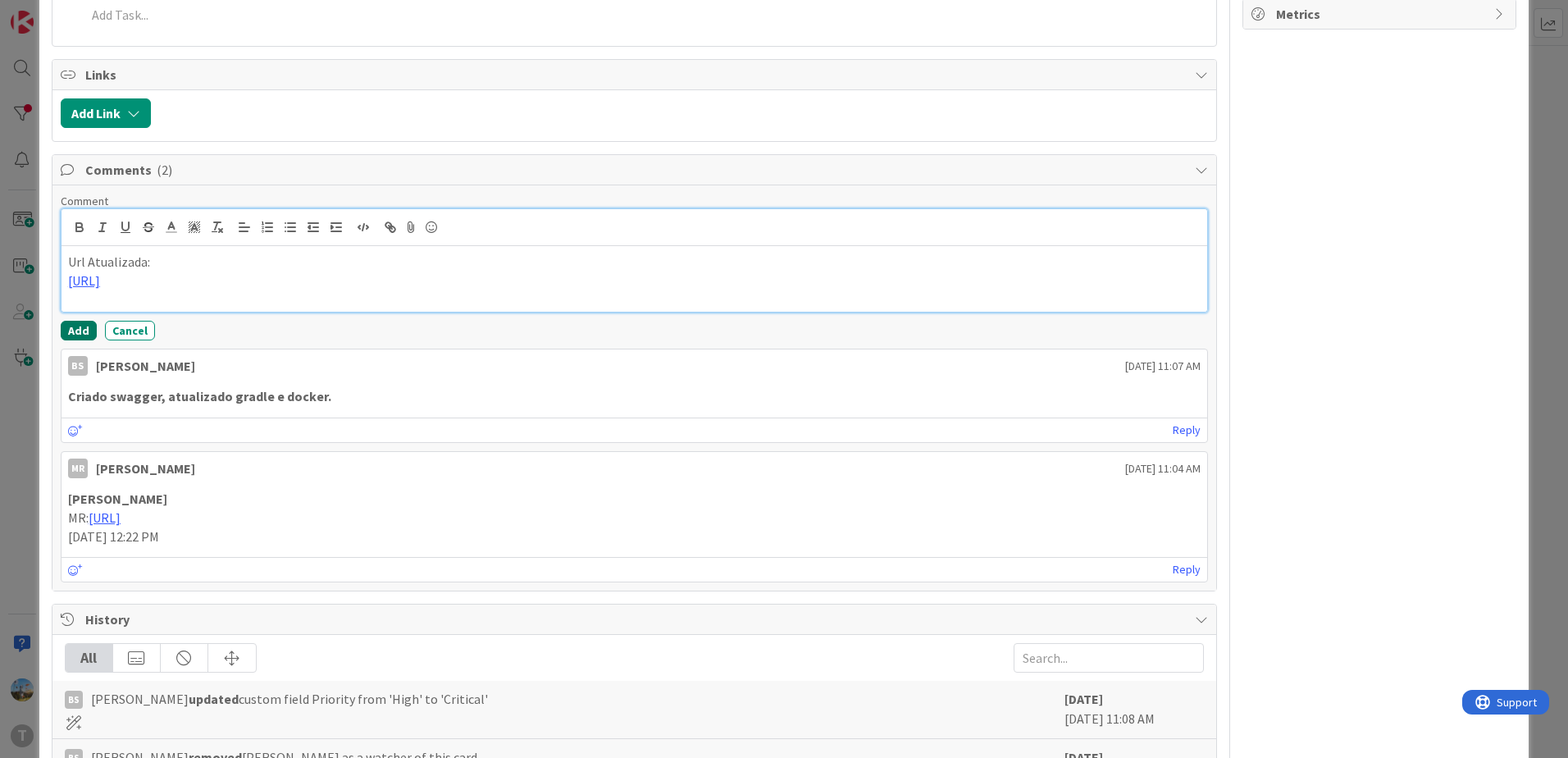
click at [92, 325] on button "Add" at bounding box center [78, 330] width 36 height 19
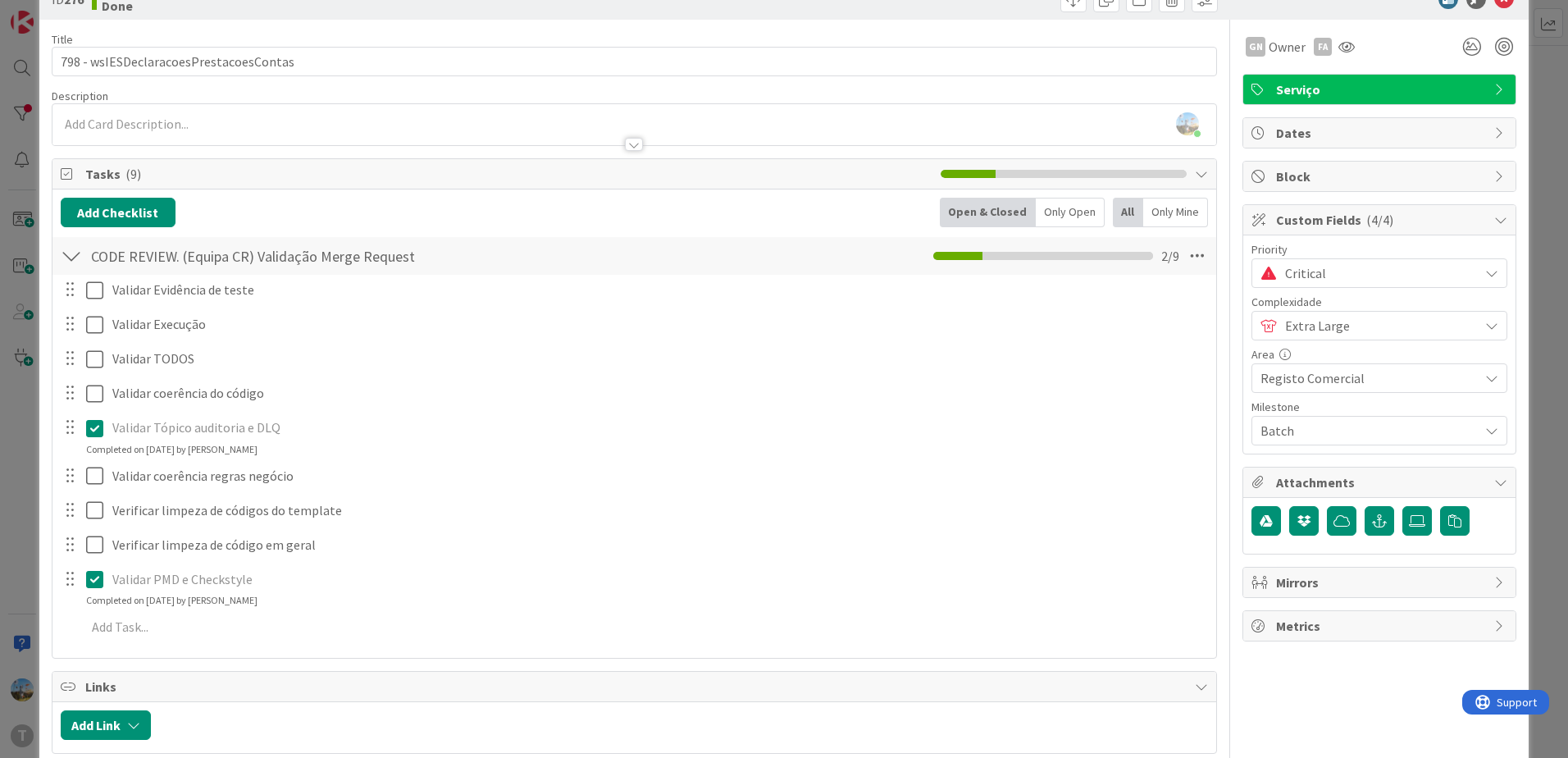
scroll to position [0, 0]
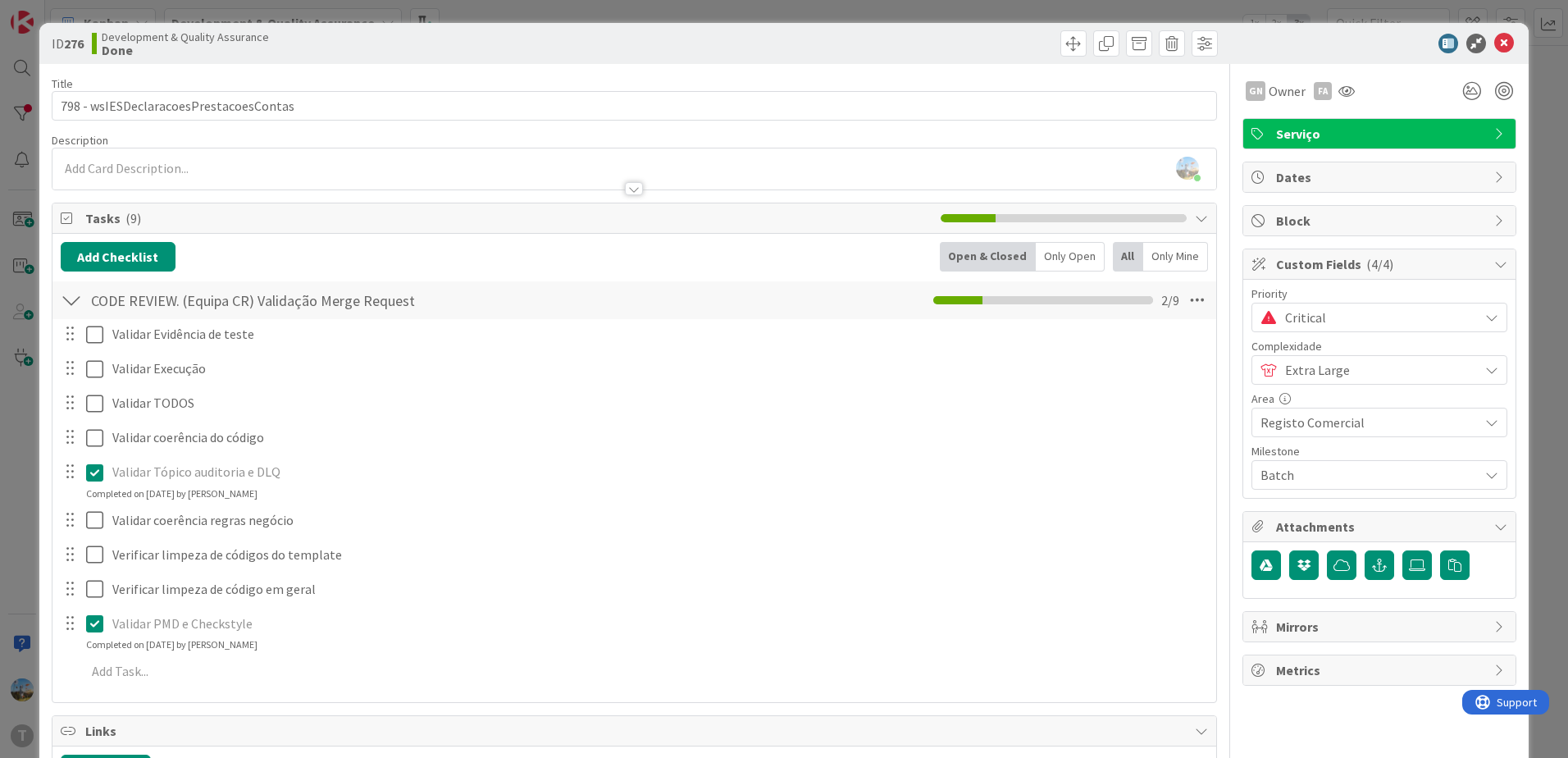
click at [1342, 331] on div "Critical" at bounding box center [1380, 318] width 256 height 29
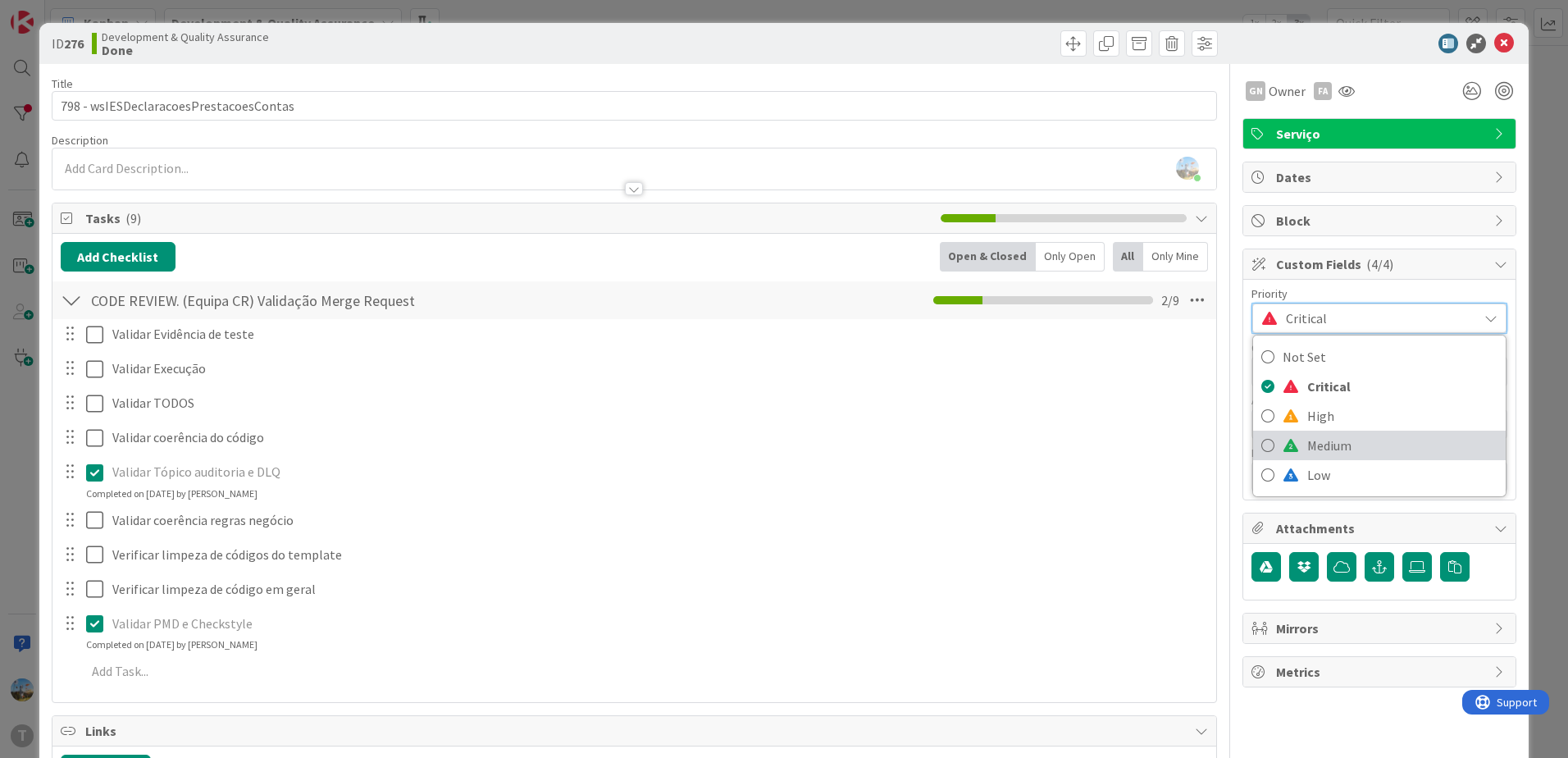
click at [1318, 433] on span "Medium" at bounding box center [1402, 445] width 191 height 25
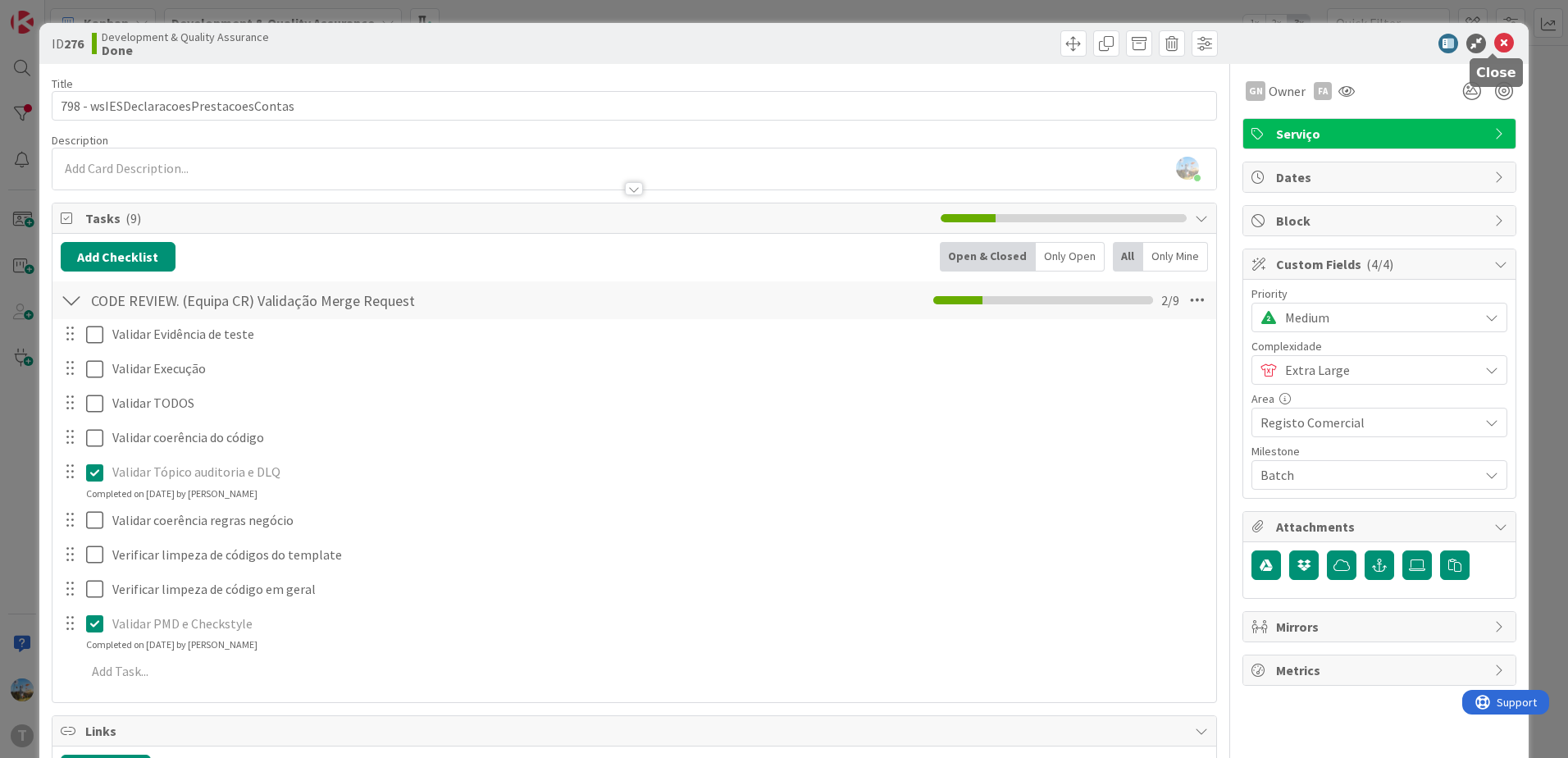
click at [1495, 41] on icon at bounding box center [1504, 43] width 19 height 19
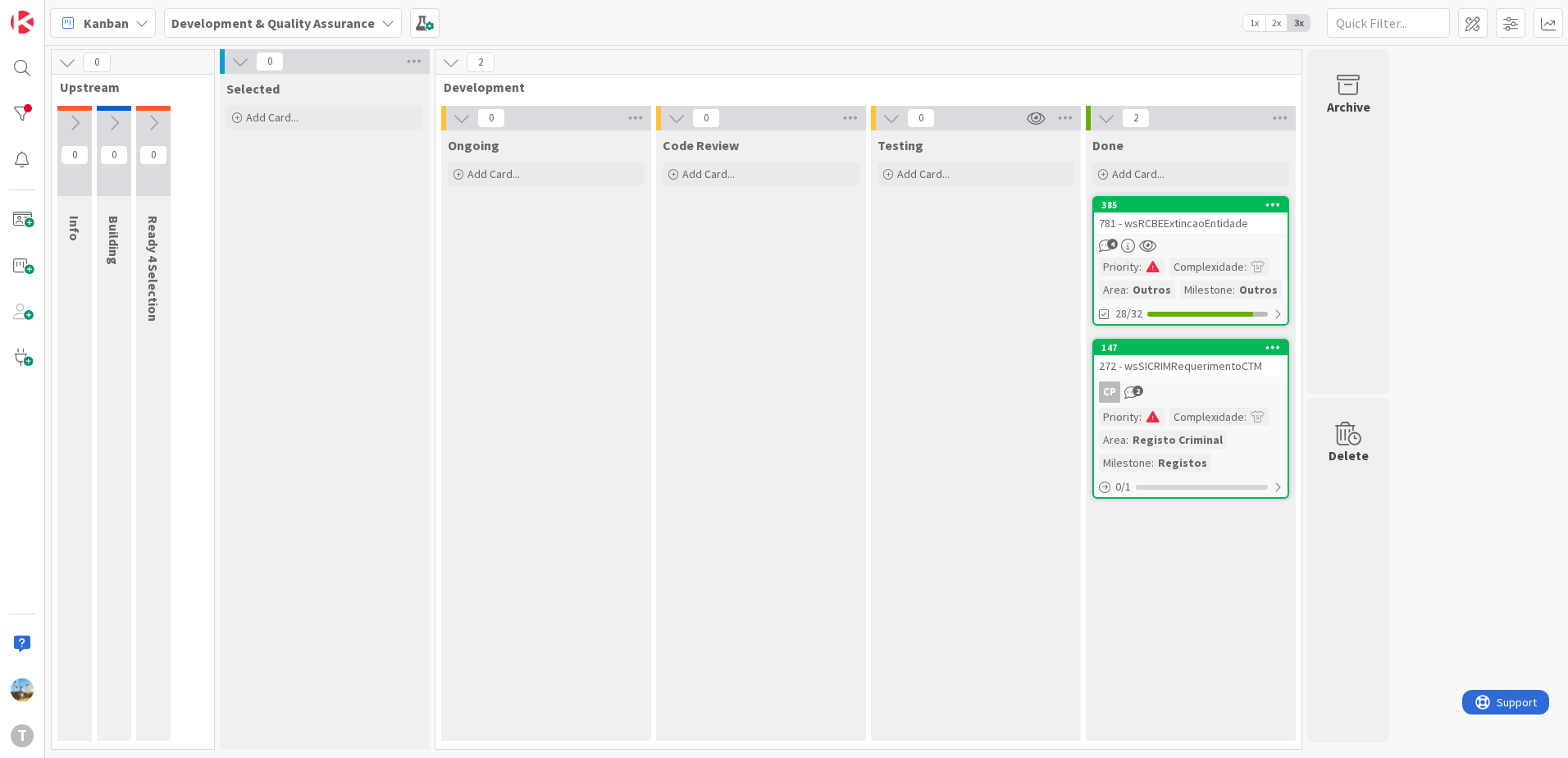
click at [917, 394] on div "Testing Add Card..." at bounding box center [976, 436] width 210 height 610
click at [27, 105] on div at bounding box center [22, 114] width 33 height 33
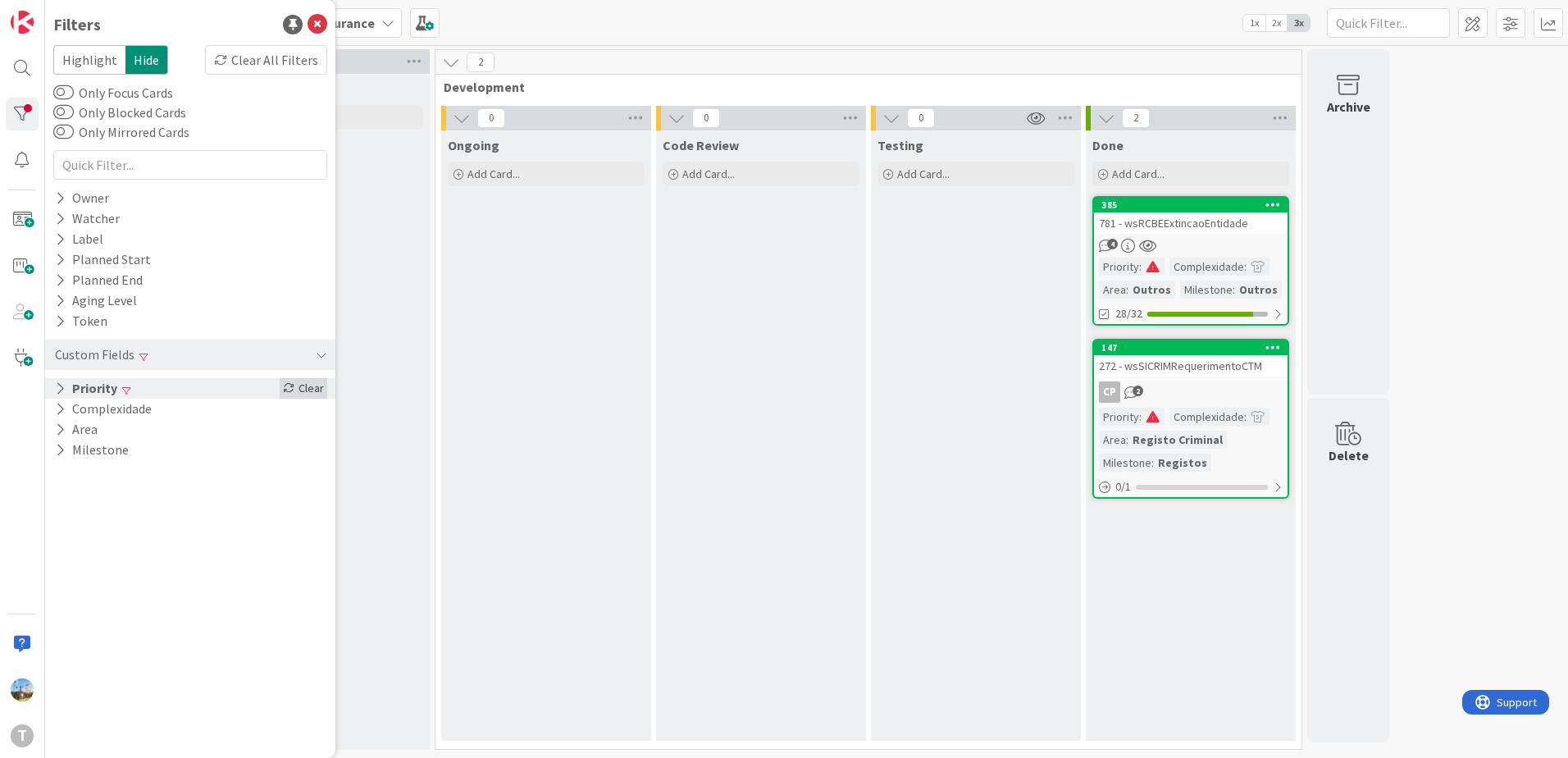
click at [288, 394] on div "Clear" at bounding box center [304, 388] width 48 height 20
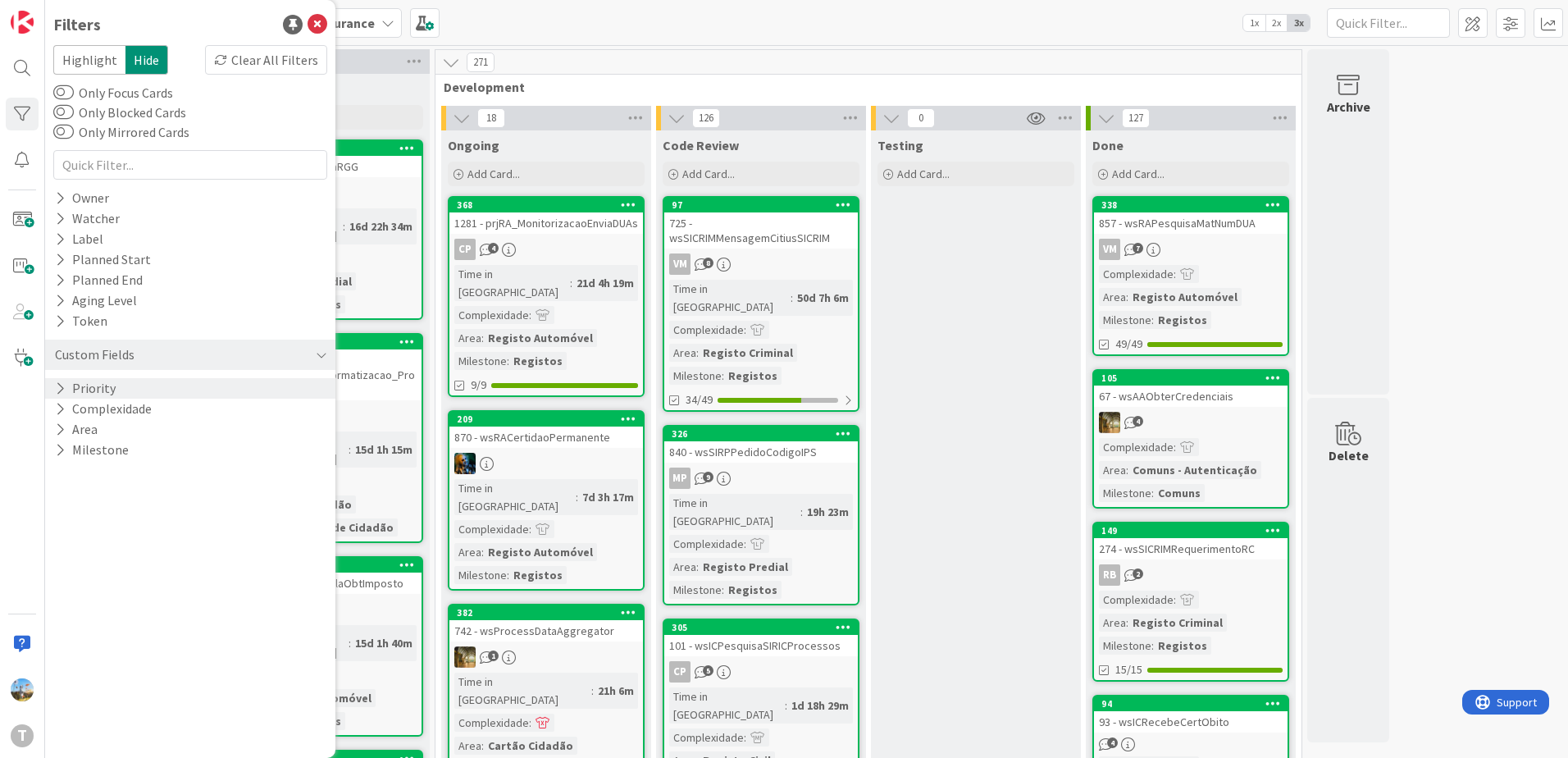
click at [127, 386] on div "Priority" at bounding box center [190, 388] width 290 height 20
click at [138, 402] on div "Critical High Medium Low None" at bounding box center [190, 456] width 265 height 107
click at [135, 410] on span "Critical" at bounding box center [108, 413] width 61 height 21
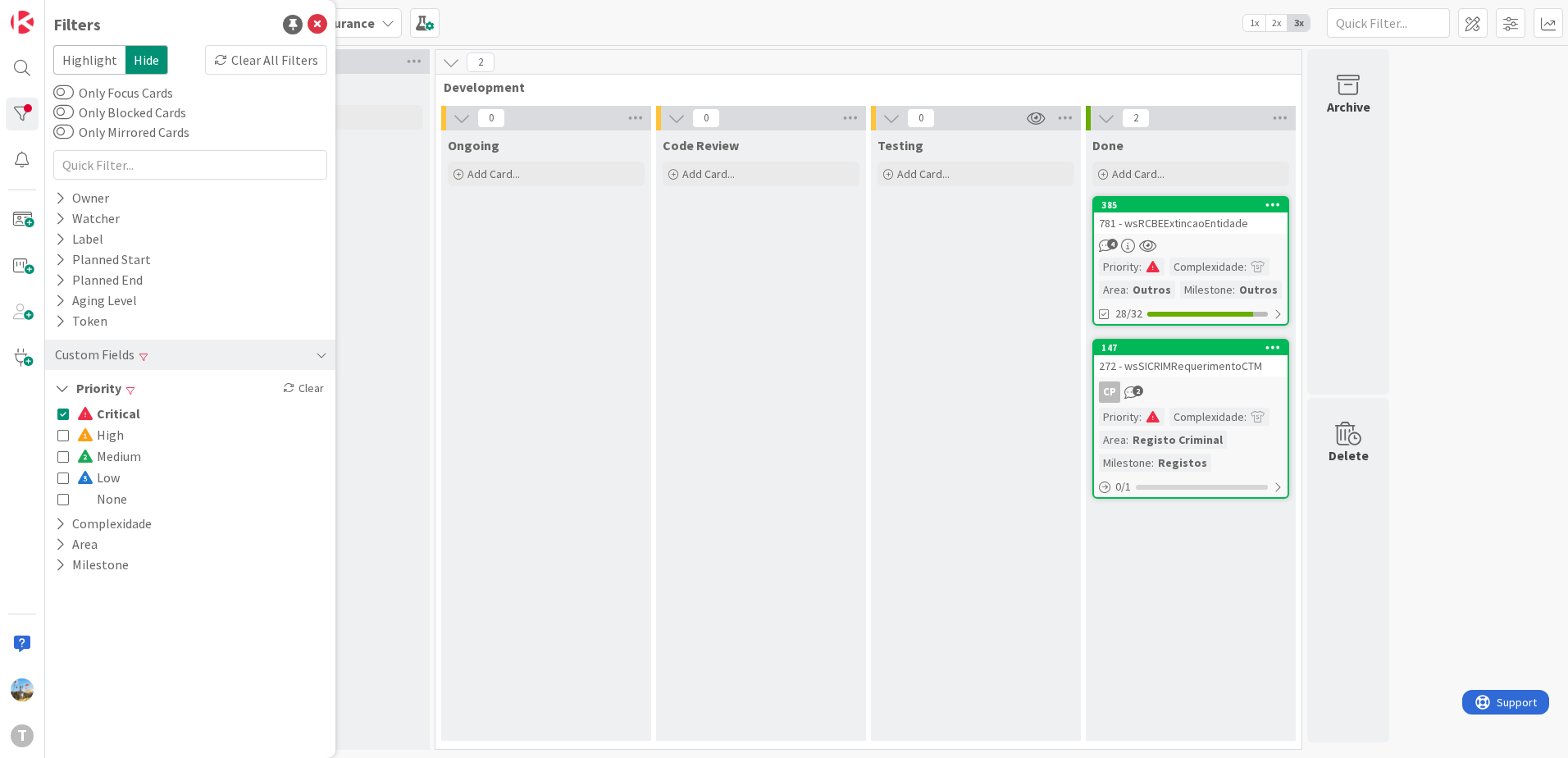
click at [72, 415] on button "Critical" at bounding box center [99, 413] width 83 height 21
